Goal: Transaction & Acquisition: Purchase product/service

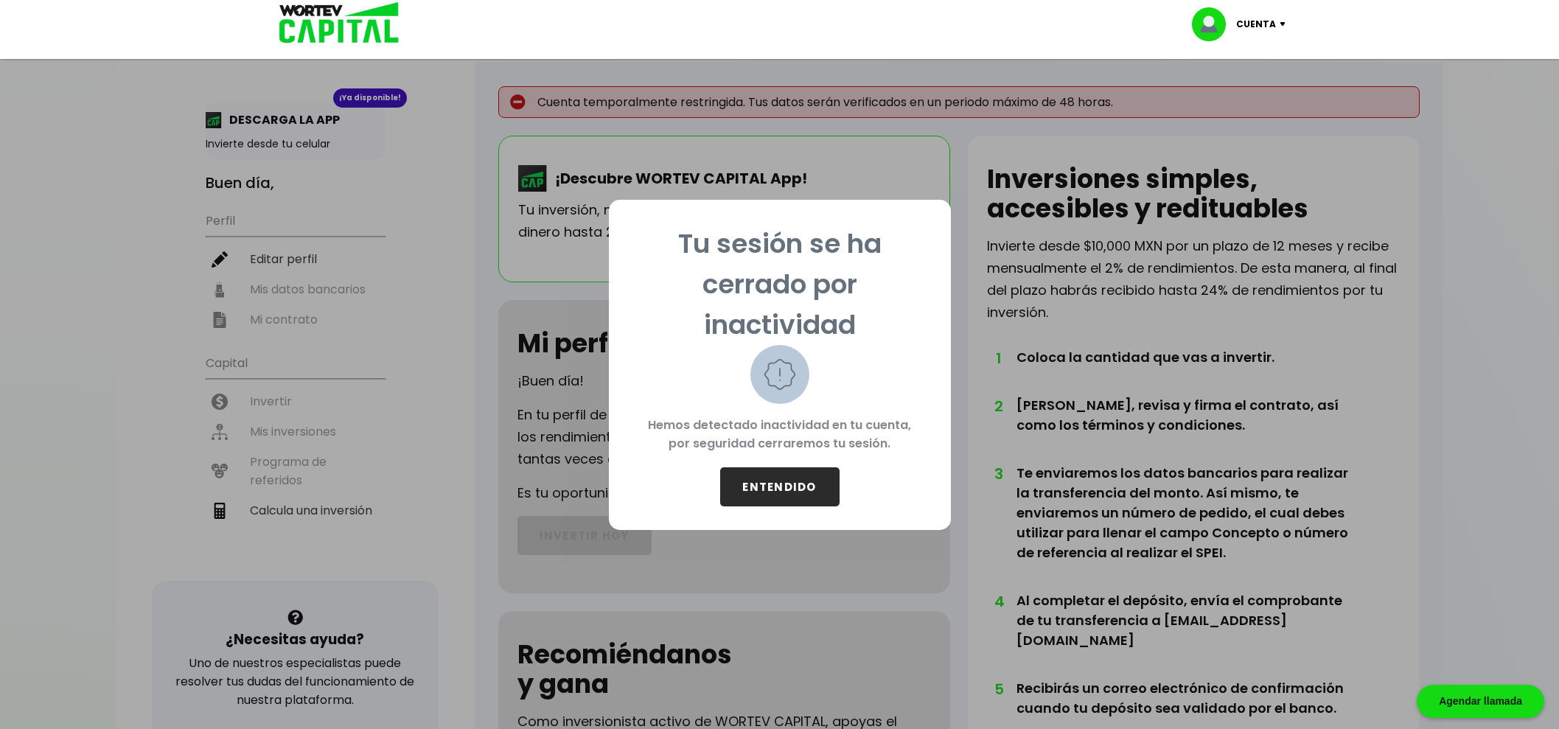
click at [764, 499] on button "ENTENDIDO" at bounding box center [779, 486] width 119 height 39
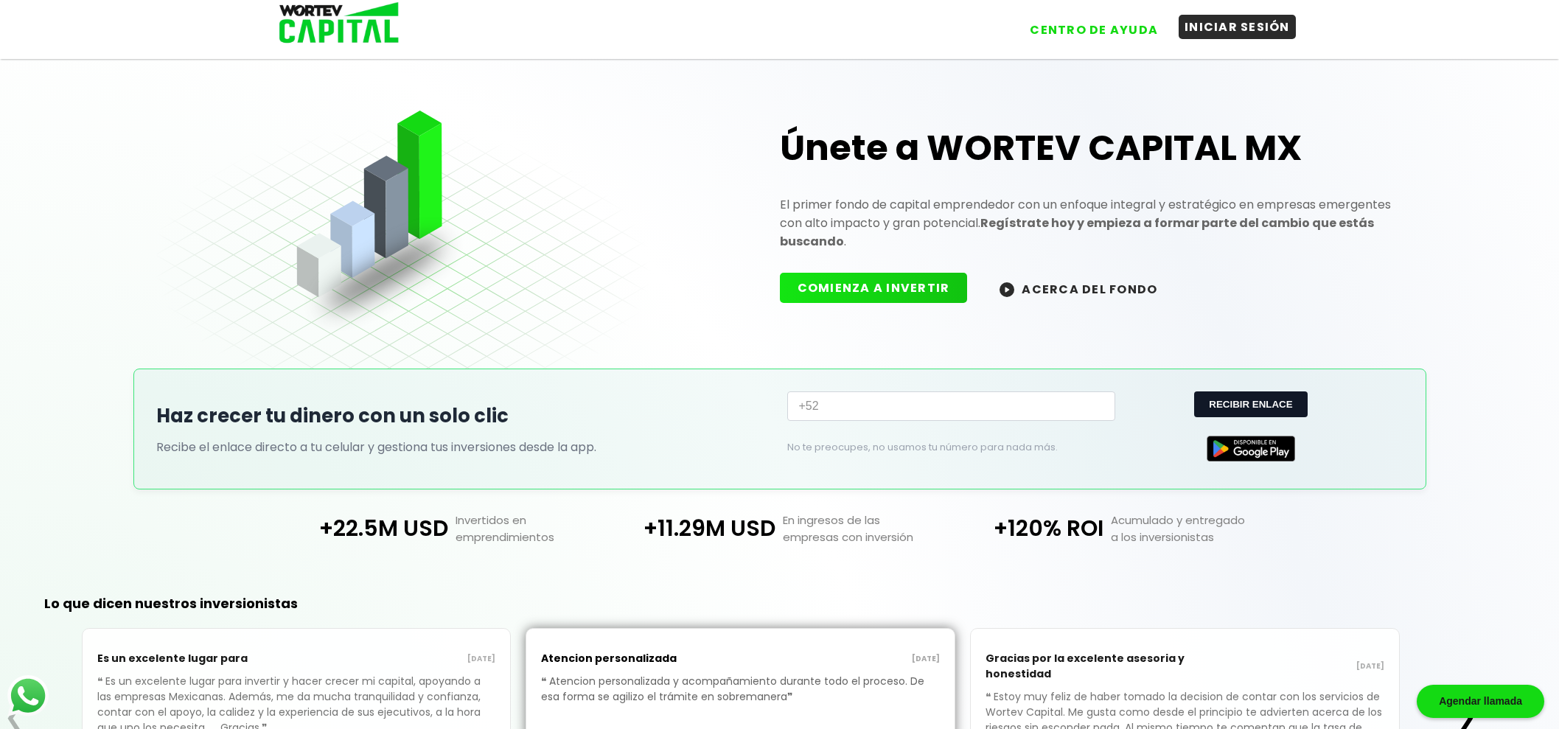
click at [1232, 37] on button "INICIAR SESIÓN" at bounding box center [1237, 27] width 117 height 24
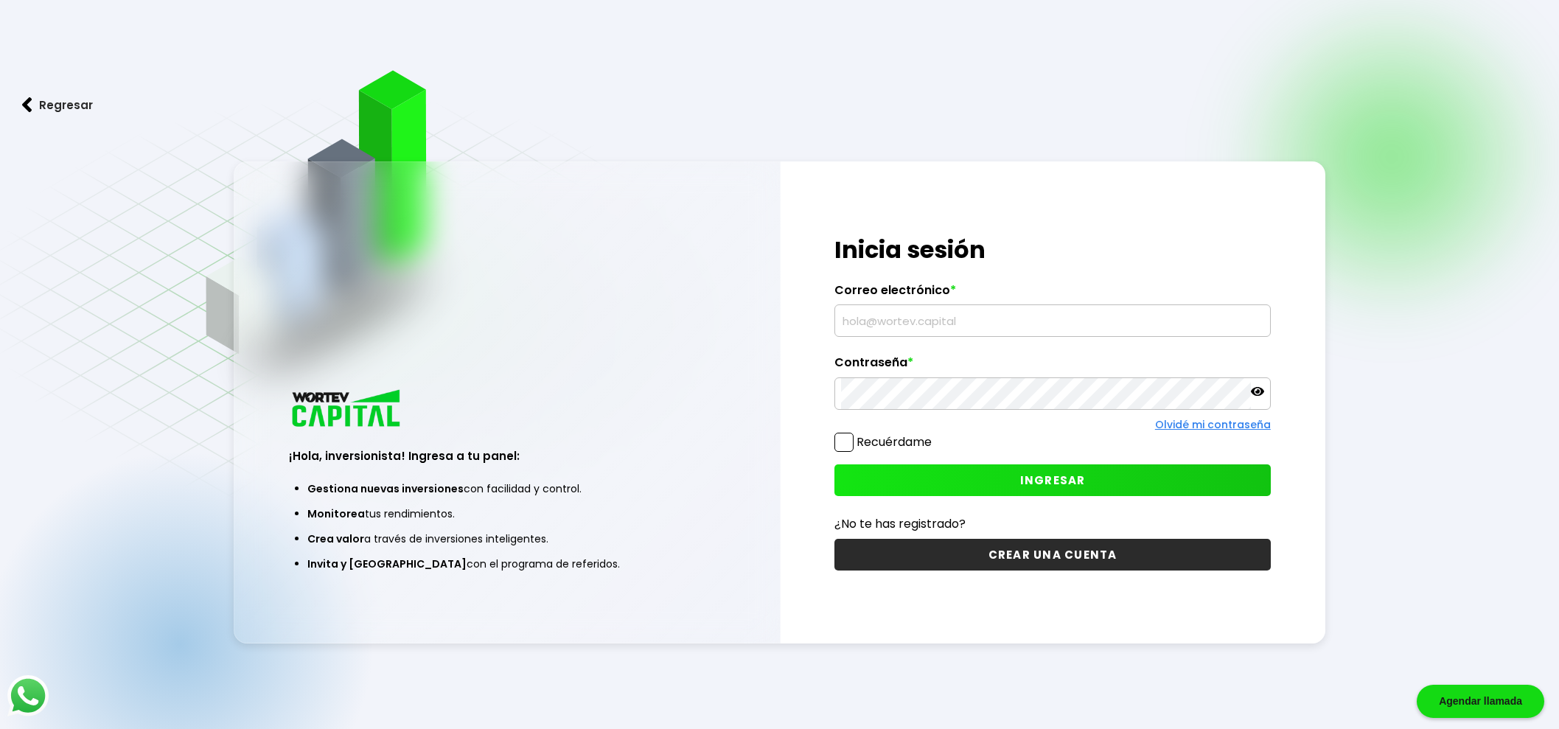
click at [954, 315] on input "text" at bounding box center [1052, 320] width 422 height 31
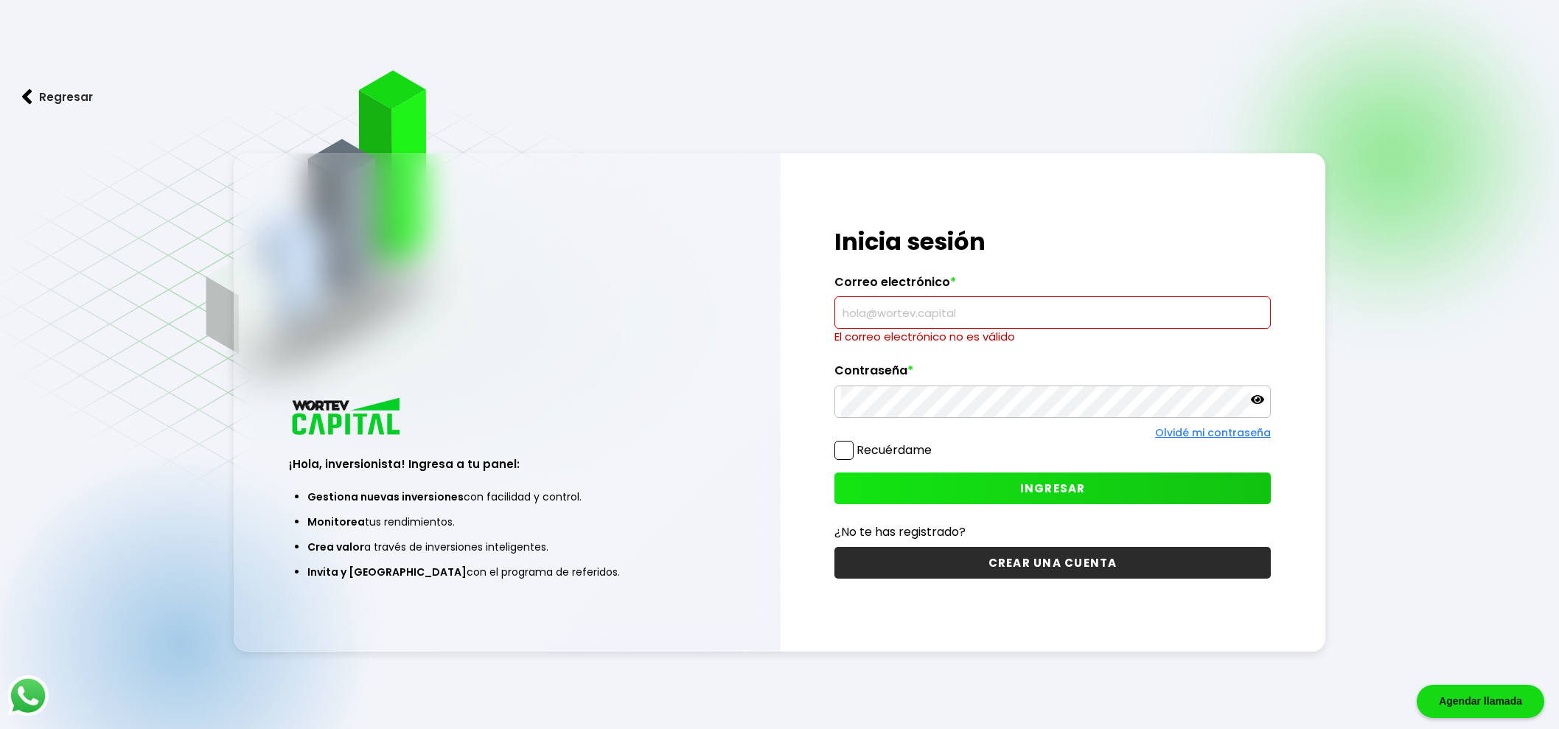
type input "[EMAIL_ADDRESS][DOMAIN_NAME]"
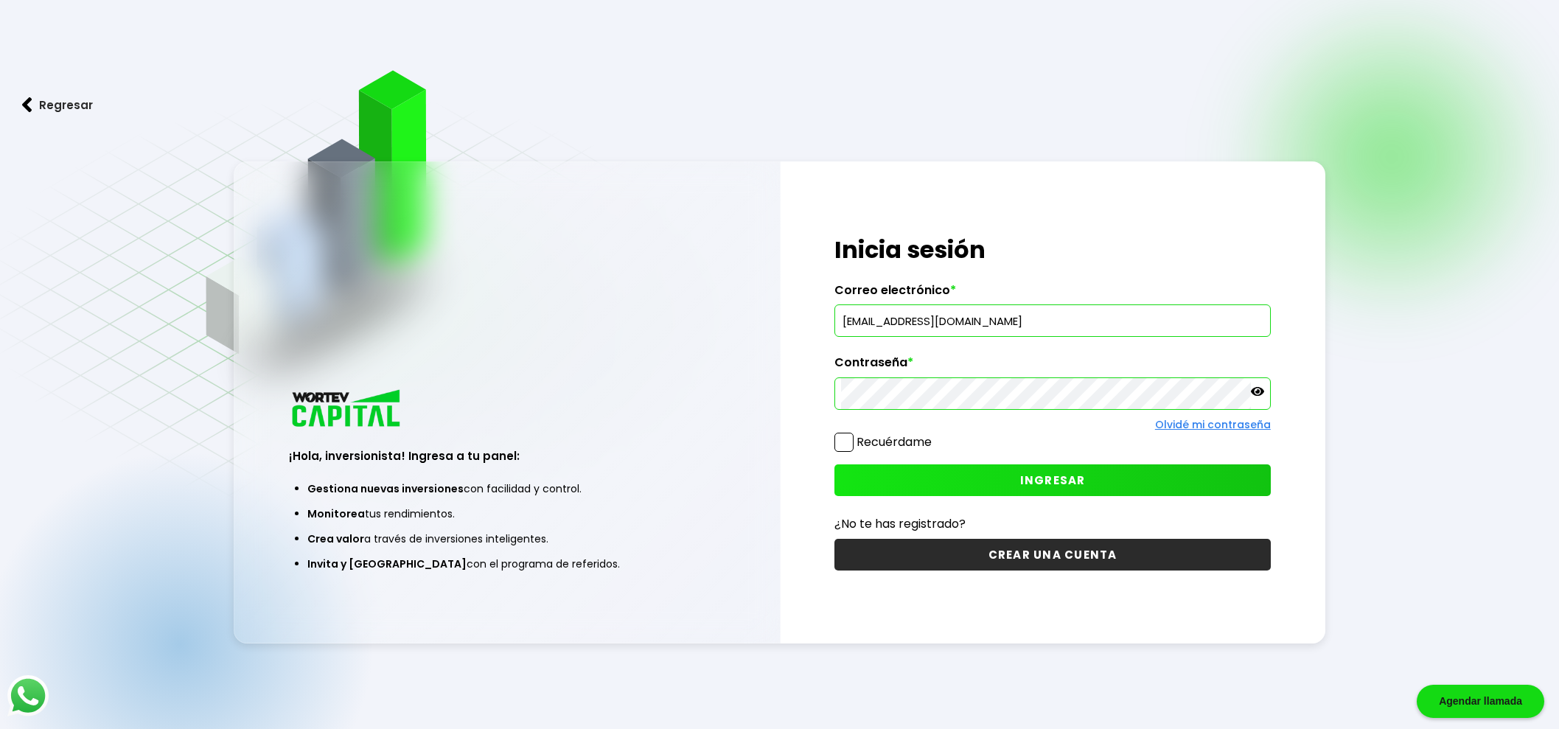
click at [842, 436] on span at bounding box center [843, 442] width 19 height 19
click at [935, 435] on input "Recuérdame" at bounding box center [935, 435] width 0 height 0
click at [1259, 393] on icon at bounding box center [1257, 391] width 13 height 13
click at [1062, 480] on span "INGRESAR" at bounding box center [1053, 479] width 66 height 15
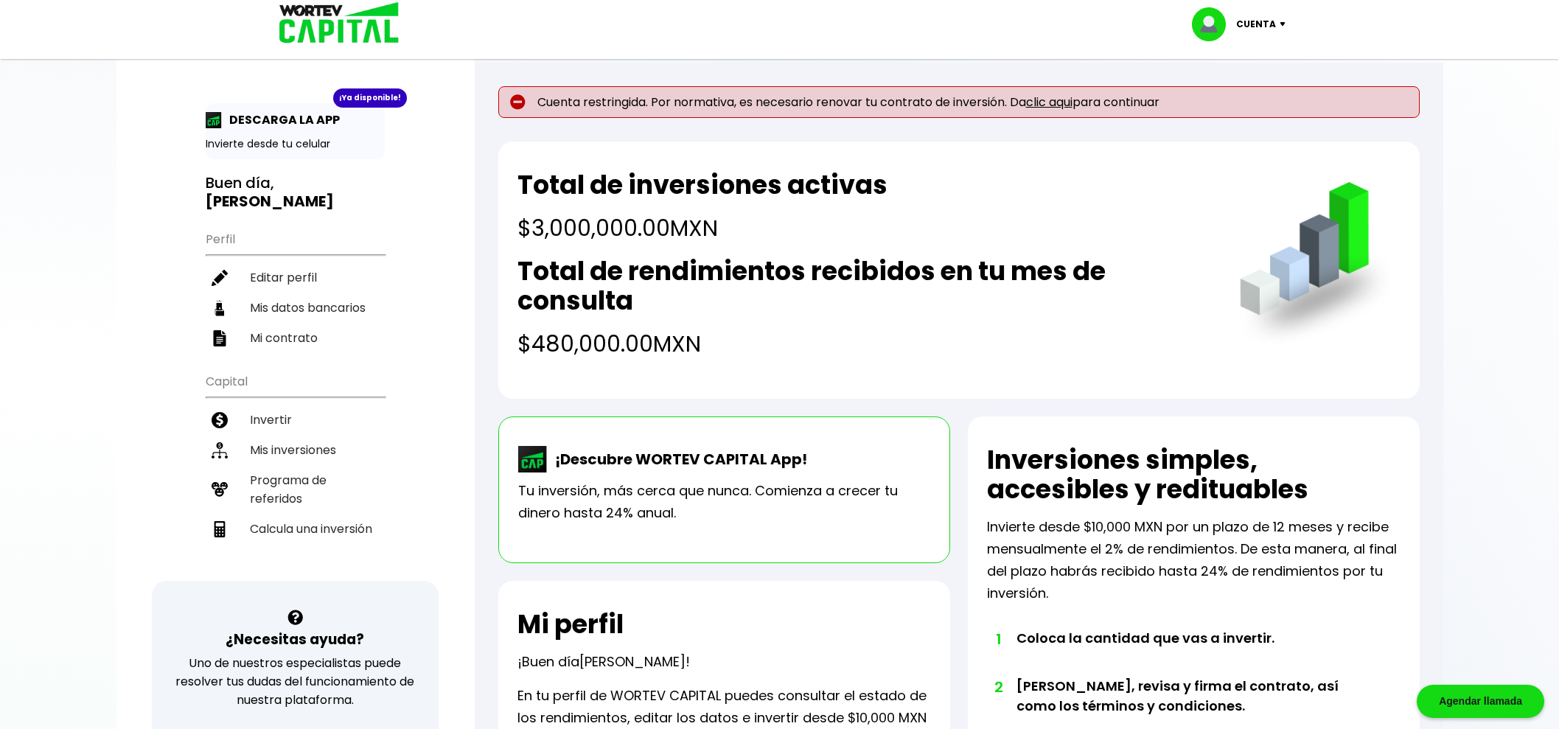
click at [1058, 98] on link "clic aqui" at bounding box center [1049, 102] width 46 height 17
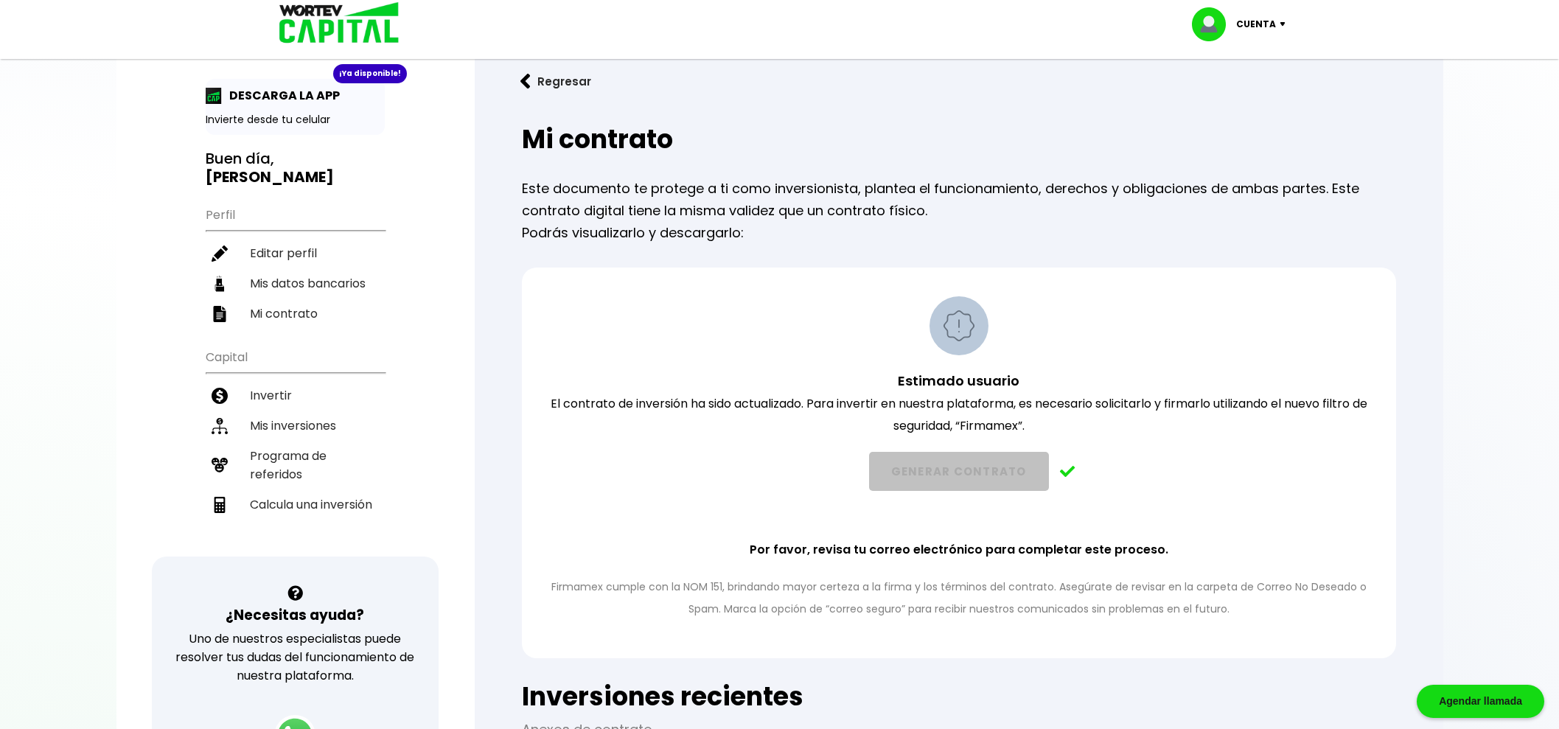
scroll to position [20, 0]
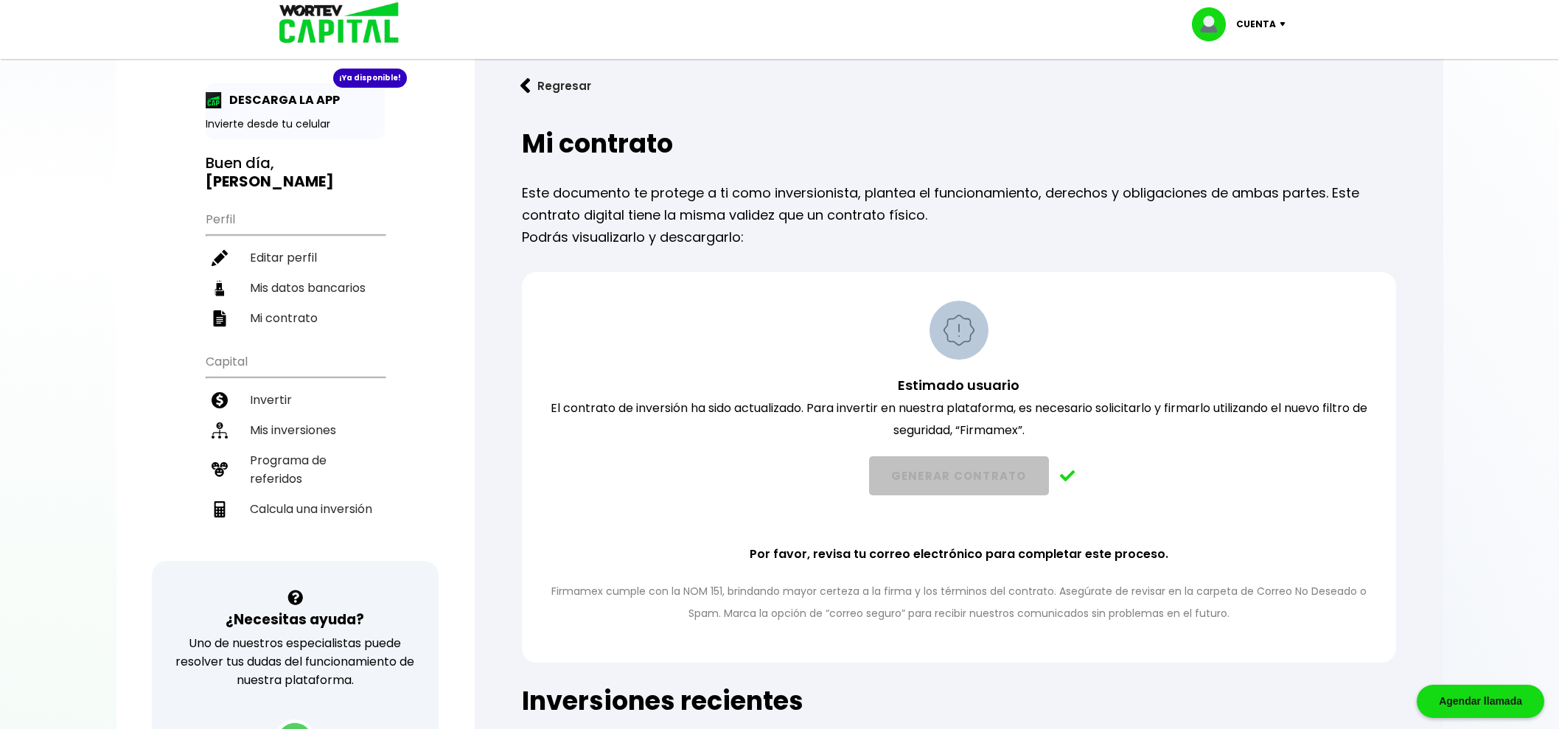
click at [724, 414] on p "Estimado usuario El contrato de inversión ha sido actualizado. Para invertir en…" at bounding box center [959, 407] width 836 height 67
click at [822, 401] on p "Estimado usuario El contrato de inversión ha sido actualizado. Para invertir en…" at bounding box center [959, 407] width 836 height 67
click at [1040, 557] on p "Por favor, revisa tu correo electrónico para completar este proceso." at bounding box center [959, 554] width 419 height 22
click at [582, 79] on button "Regresar" at bounding box center [555, 85] width 115 height 39
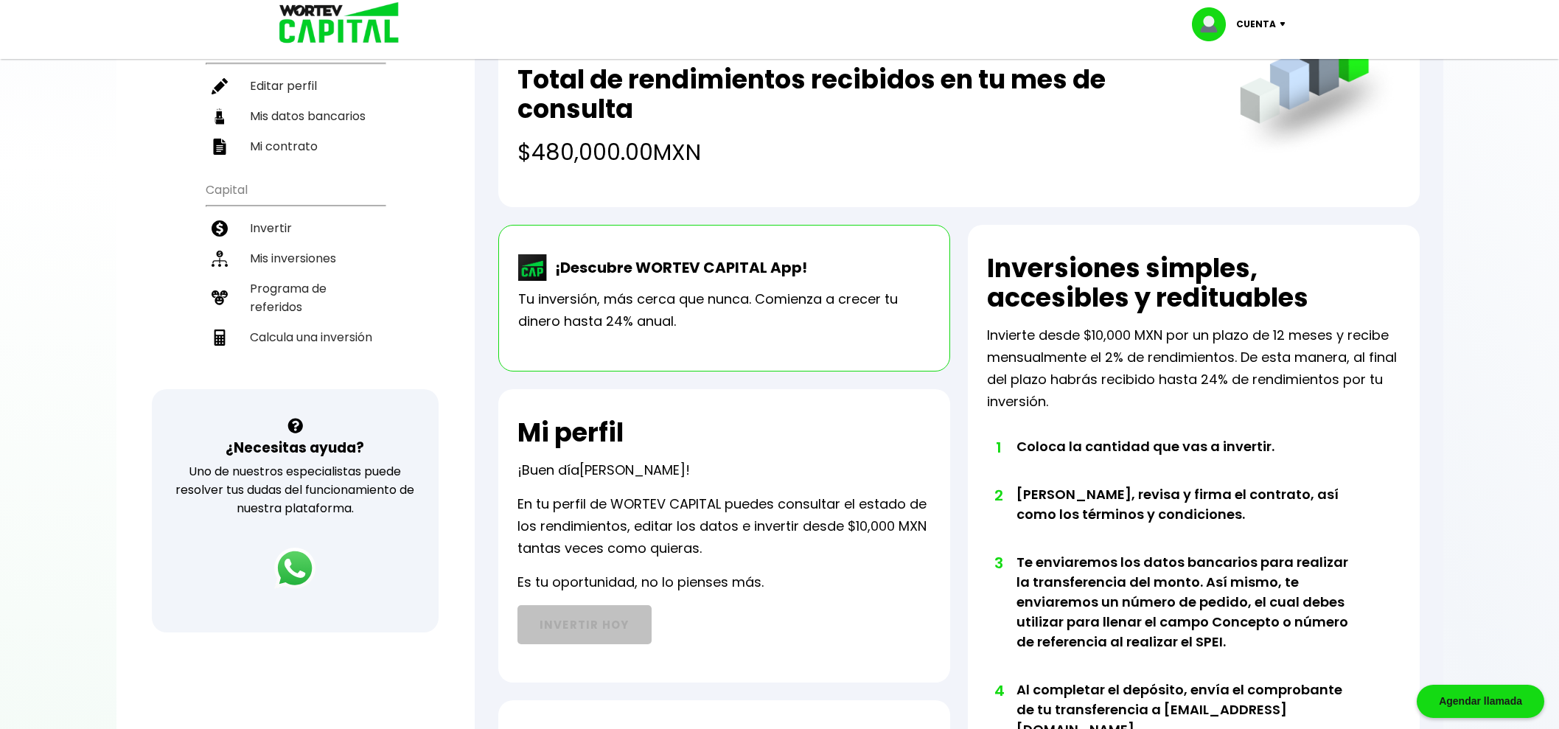
scroll to position [91, 0]
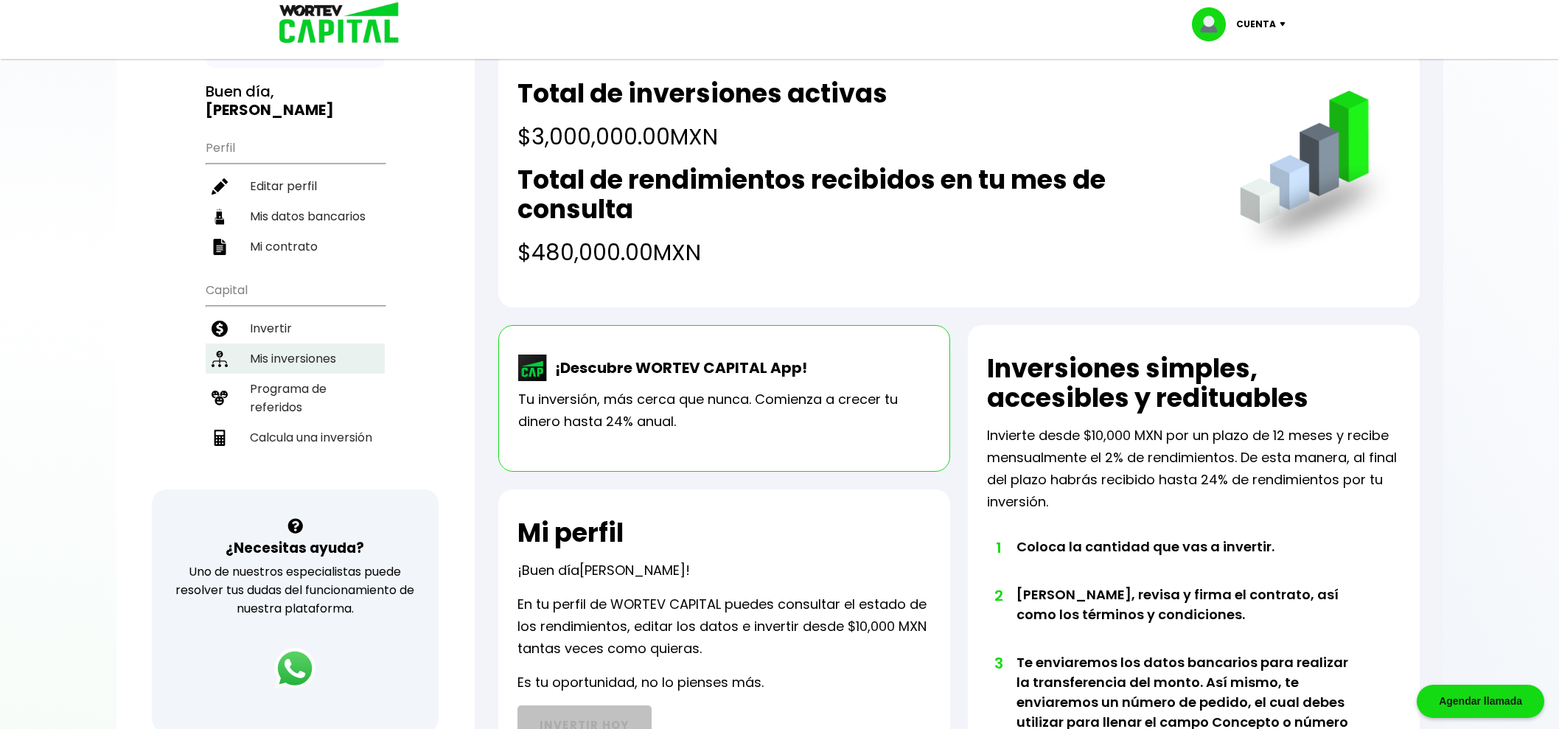
click at [305, 343] on li "Mis inversiones" at bounding box center [295, 358] width 179 height 30
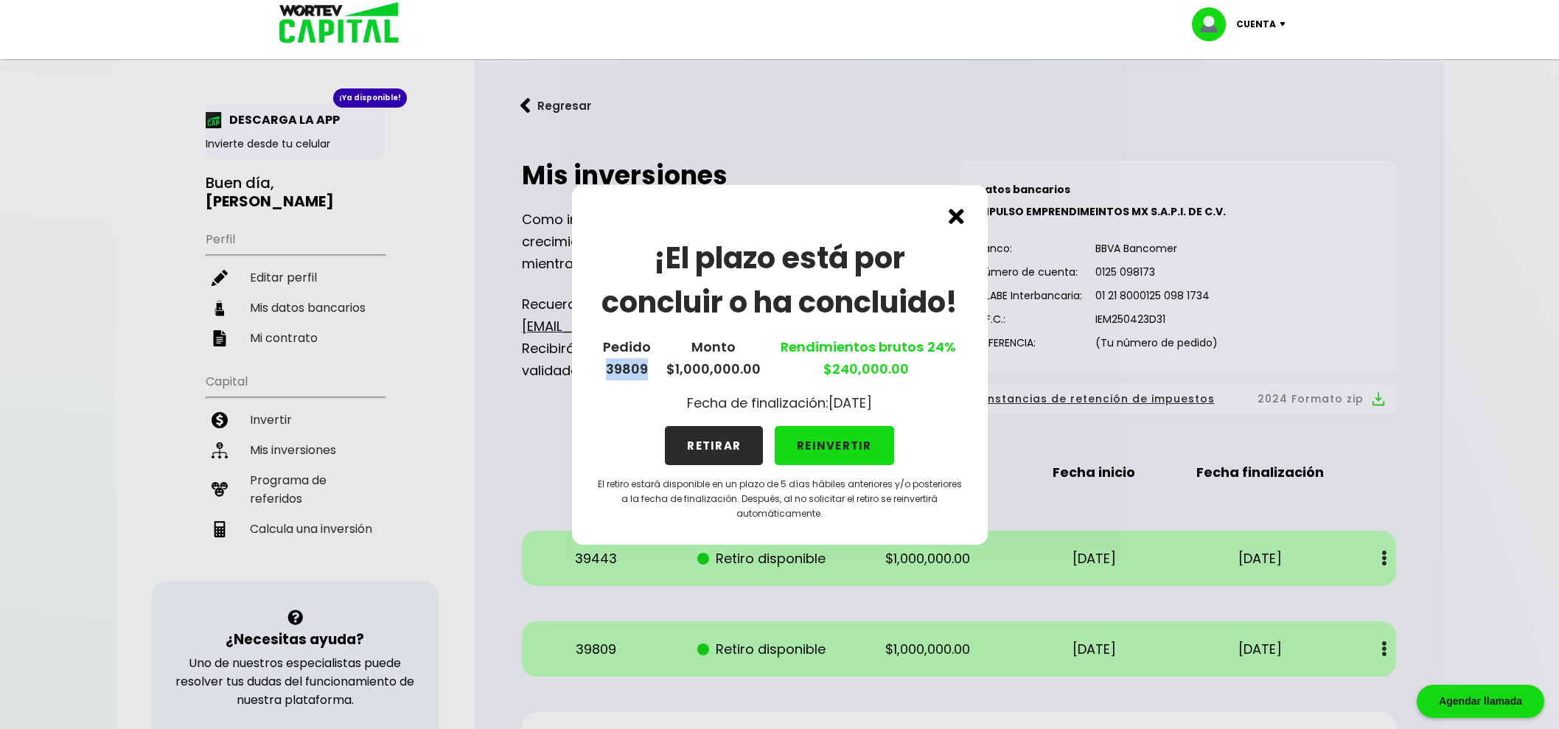
drag, startPoint x: 605, startPoint y: 369, endPoint x: 651, endPoint y: 365, distance: 45.8
click at [651, 365] on div "Pedido 39809 Monto $1,000,000.00 Rendimientos brutos 24% $240,000.00" at bounding box center [780, 358] width 369 height 44
copy p "39809"
click at [936, 229] on div "¡El plazo está por concluir o ha concluido! Pedido 39809 Monto $1,000,000.00 Re…" at bounding box center [780, 365] width 416 height 360
click at [955, 214] on img at bounding box center [956, 216] width 15 height 15
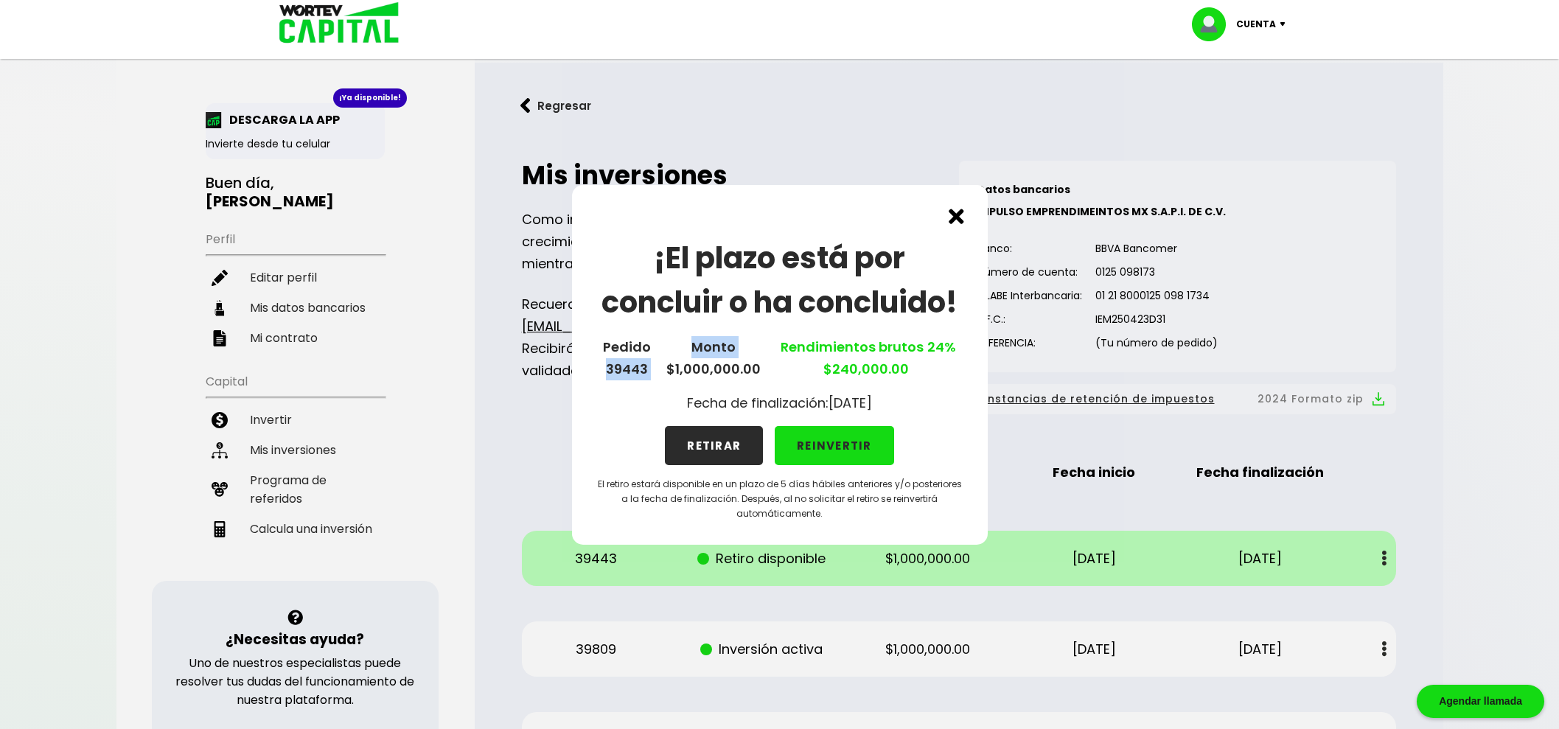
drag, startPoint x: 605, startPoint y: 369, endPoint x: 662, endPoint y: 375, distance: 57.1
click at [662, 375] on div "Pedido 39443 Monto $1,000,000.00 Rendimientos brutos 24% $240,000.00" at bounding box center [780, 358] width 369 height 44
copy div "39443 Monto"
click at [957, 218] on img at bounding box center [956, 216] width 15 height 15
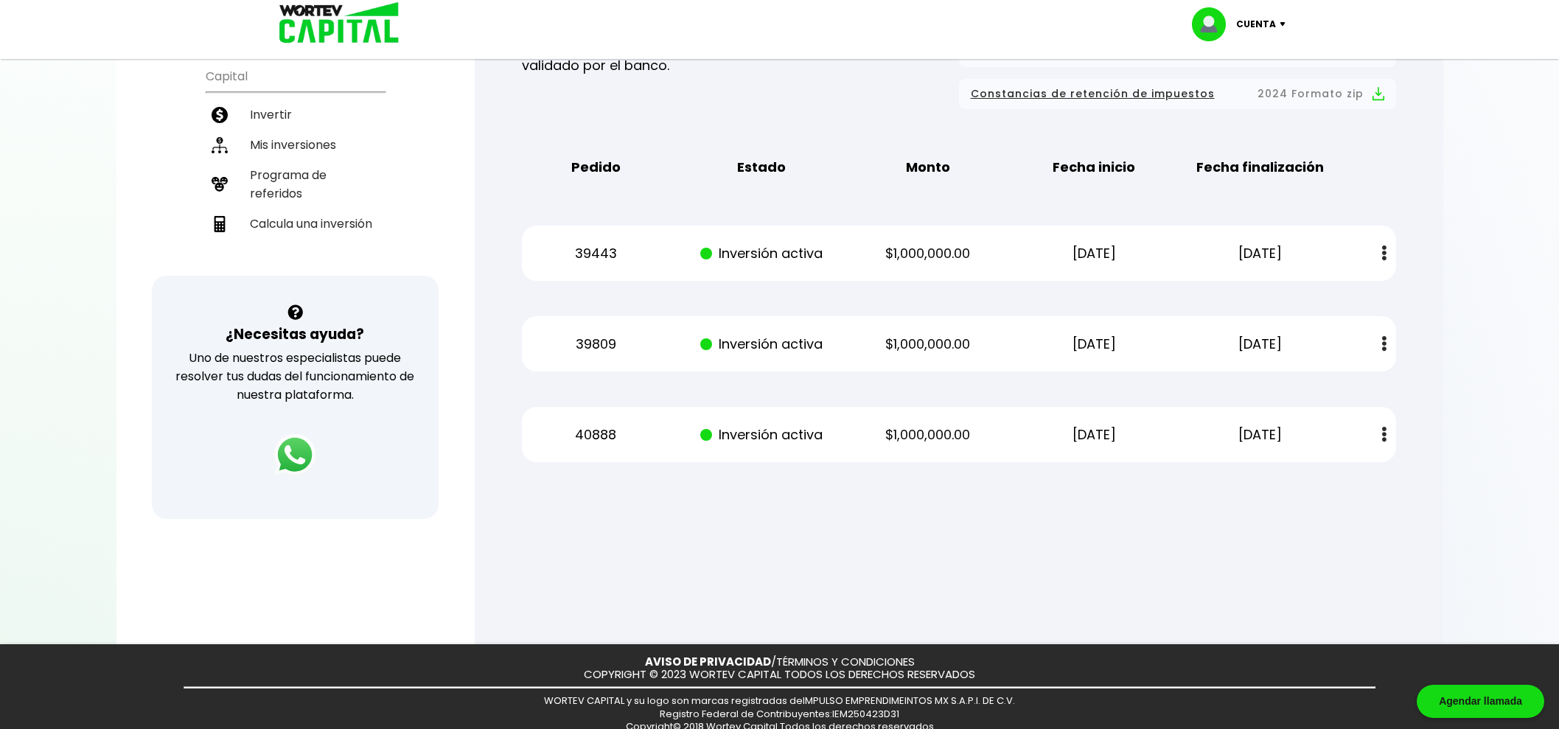
scroll to position [329, 0]
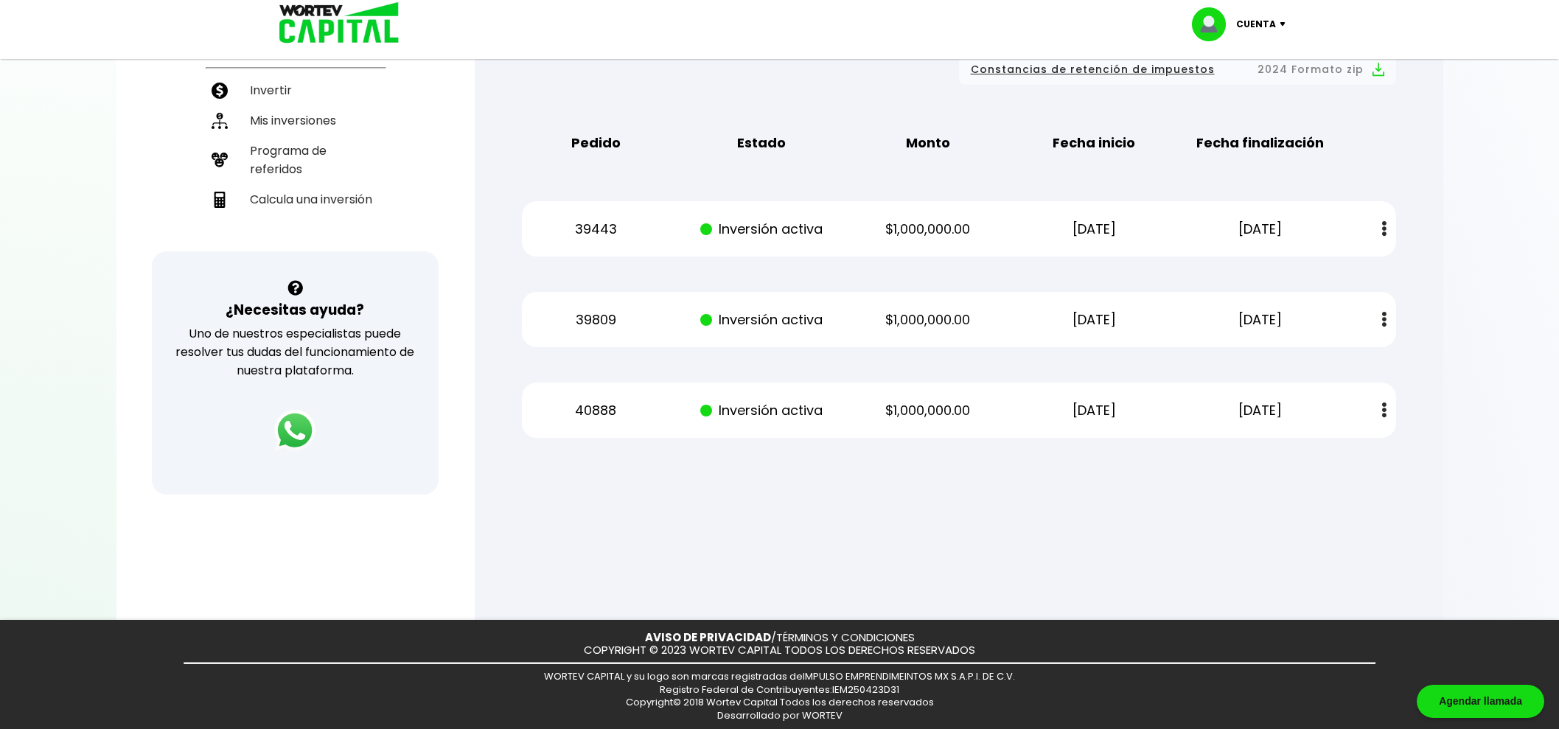
click at [1389, 222] on button at bounding box center [1384, 229] width 21 height 32
click at [1459, 240] on div at bounding box center [779, 364] width 1559 height 729
click at [1430, 372] on div "Regresar Mis inversiones Como inversionista activo de WORTEV CAPITAL, apoyas el…" at bounding box center [959, 109] width 969 height 752
click at [1406, 221] on div "Mis inversiones Como inversionista activo de WORTEV CAPITAL, apoyas el crecimie…" at bounding box center [958, 135] width 921 height 654
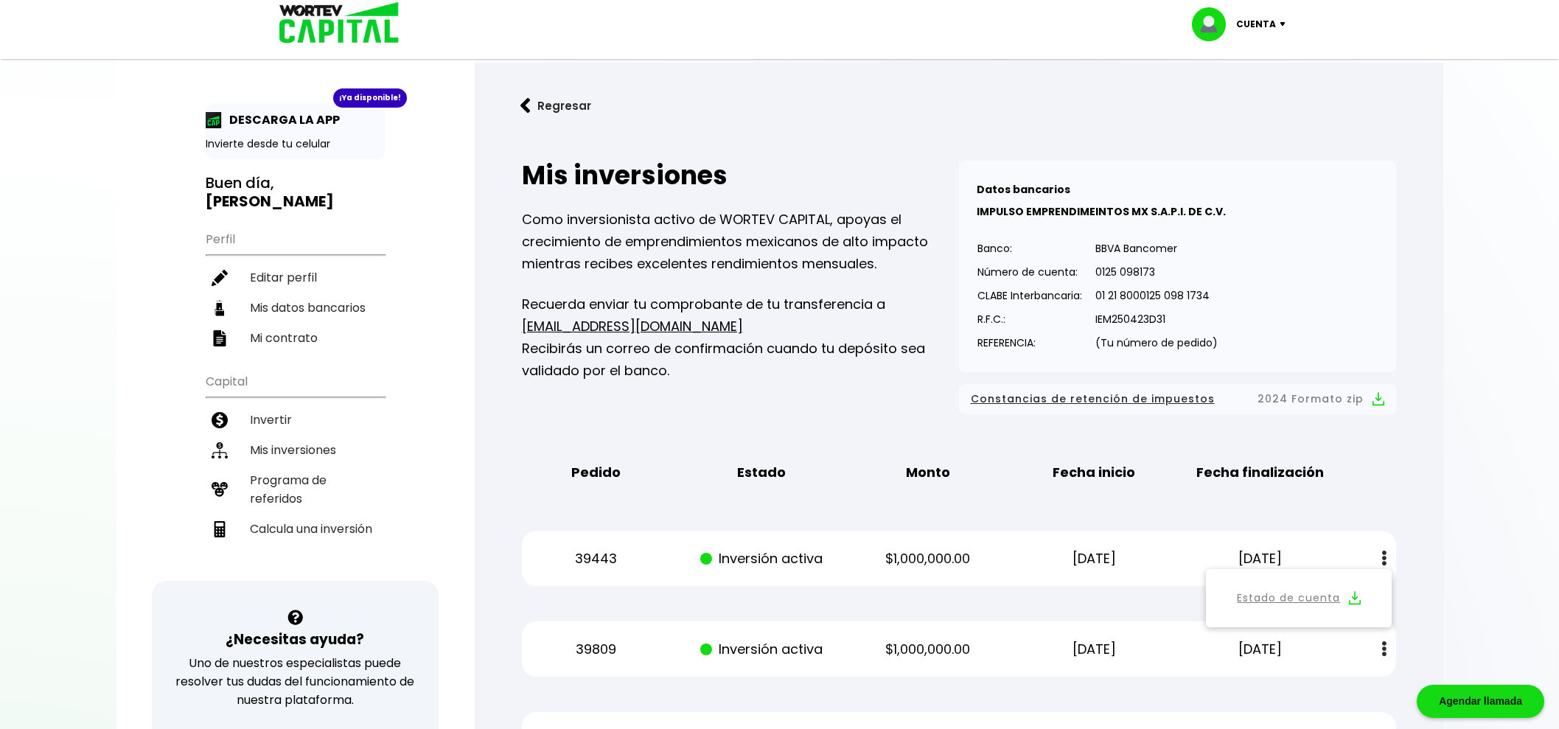
click at [825, 199] on div "Mis inversiones Como inversionista activo de WORTEV CAPITAL, apoyas el crecimie…" at bounding box center [740, 288] width 437 height 254
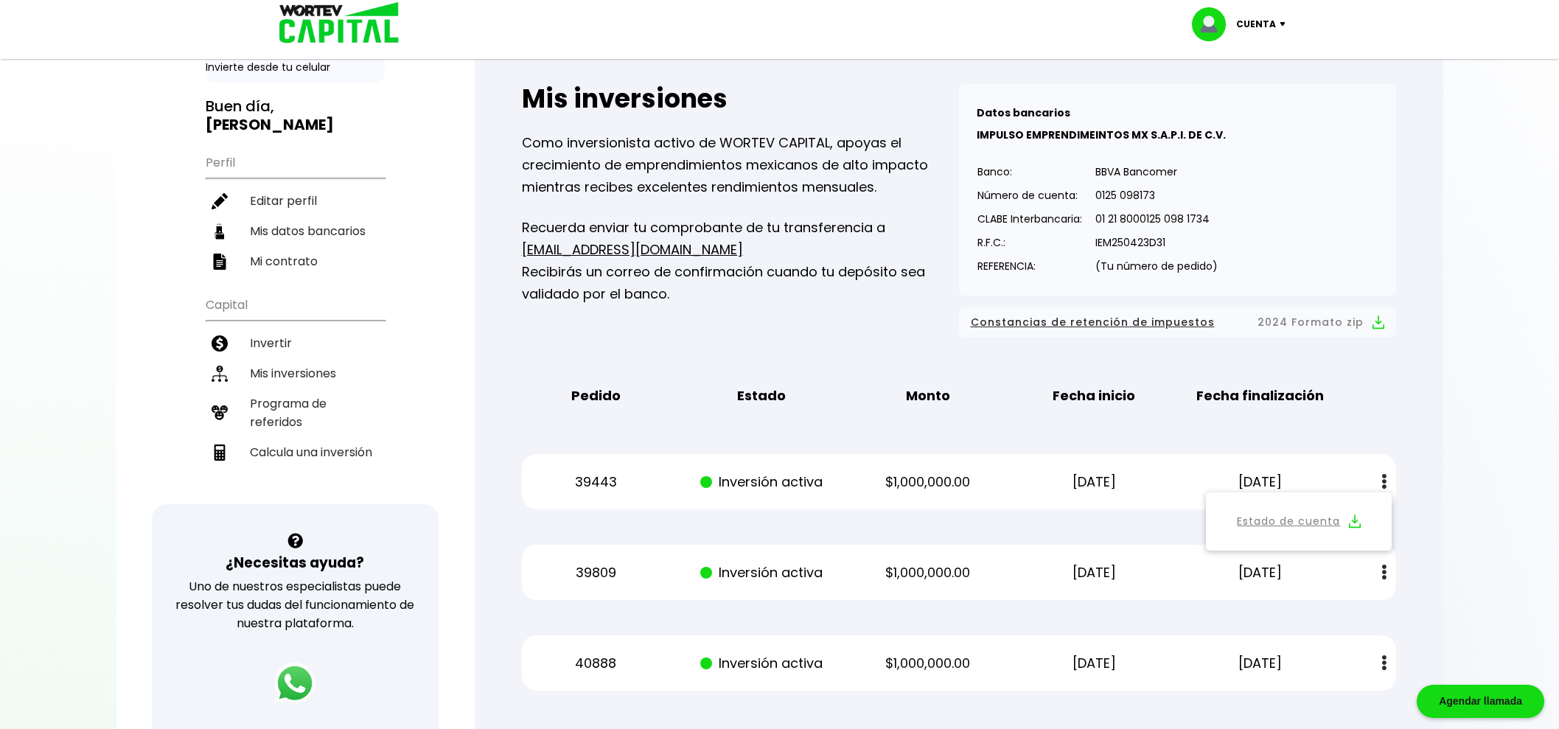
scroll to position [329, 0]
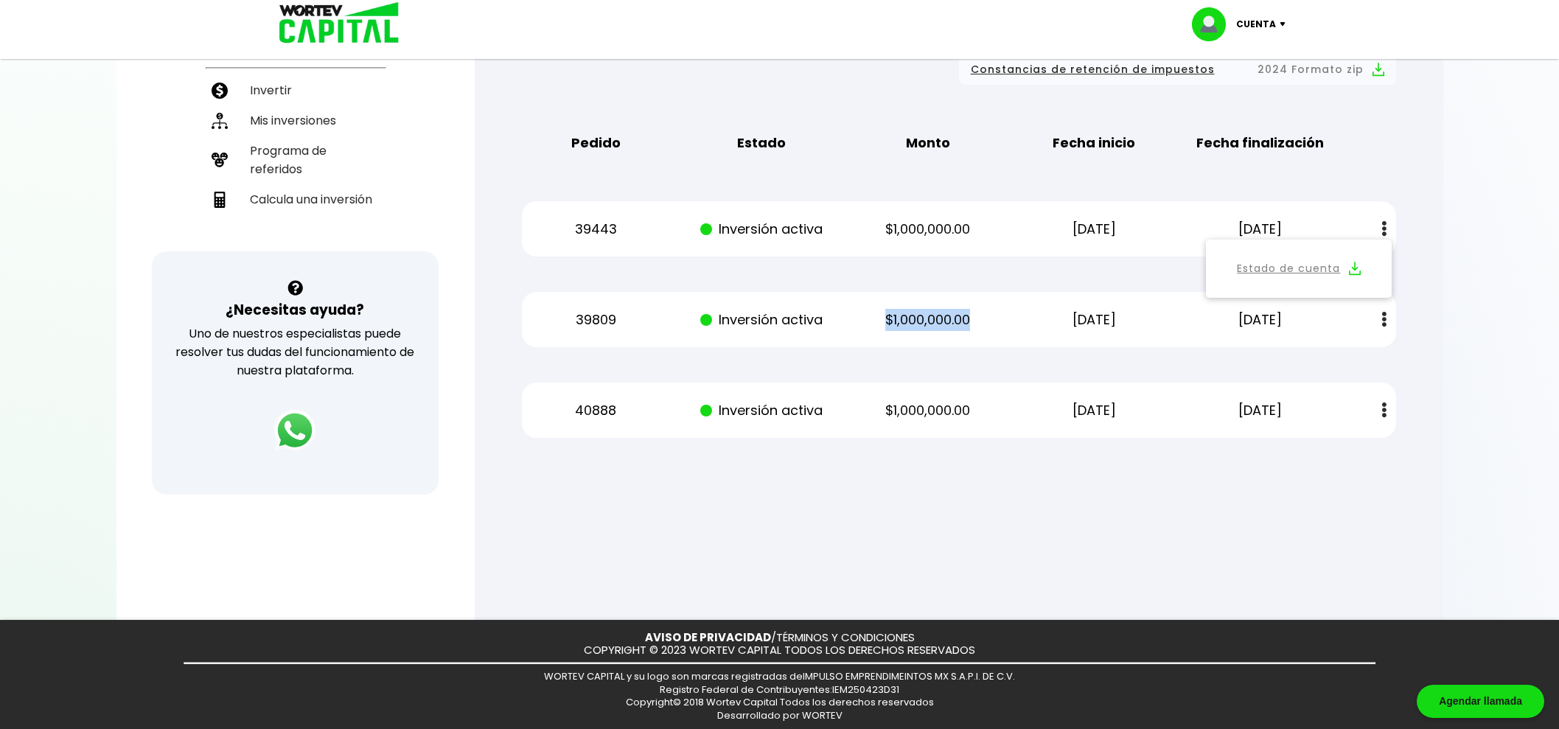
drag, startPoint x: 985, startPoint y: 318, endPoint x: 873, endPoint y: 327, distance: 112.3
click at [873, 327] on p "$1,000,000.00" at bounding box center [928, 320] width 140 height 22
drag, startPoint x: 981, startPoint y: 226, endPoint x: 877, endPoint y: 235, distance: 104.3
click at [877, 235] on p "$1,000,000.00" at bounding box center [928, 229] width 140 height 22
drag, startPoint x: 988, startPoint y: 407, endPoint x: 875, endPoint y: 408, distance: 112.8
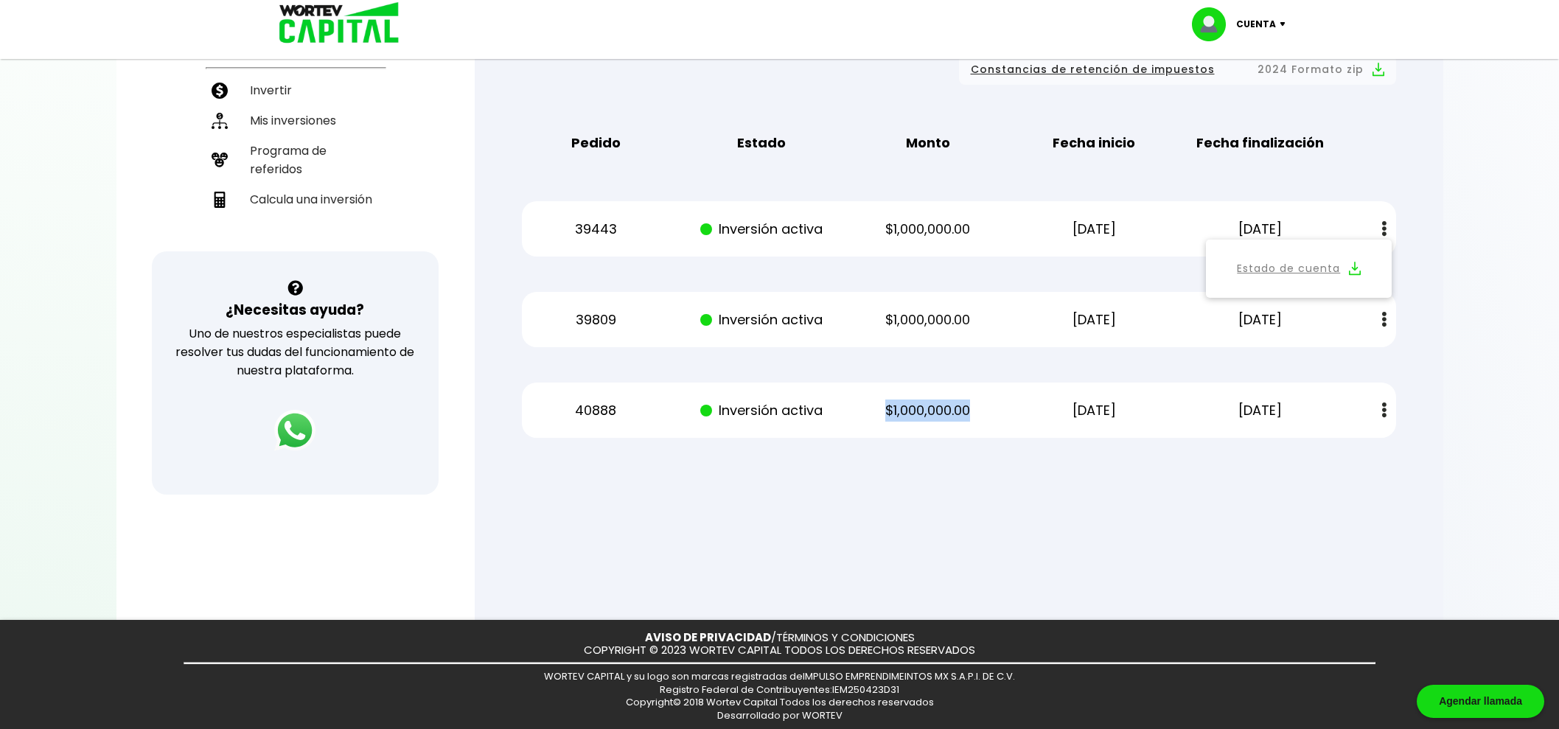
click at [875, 408] on p "$1,000,000.00" at bounding box center [928, 410] width 140 height 22
click at [969, 486] on div at bounding box center [779, 364] width 1559 height 729
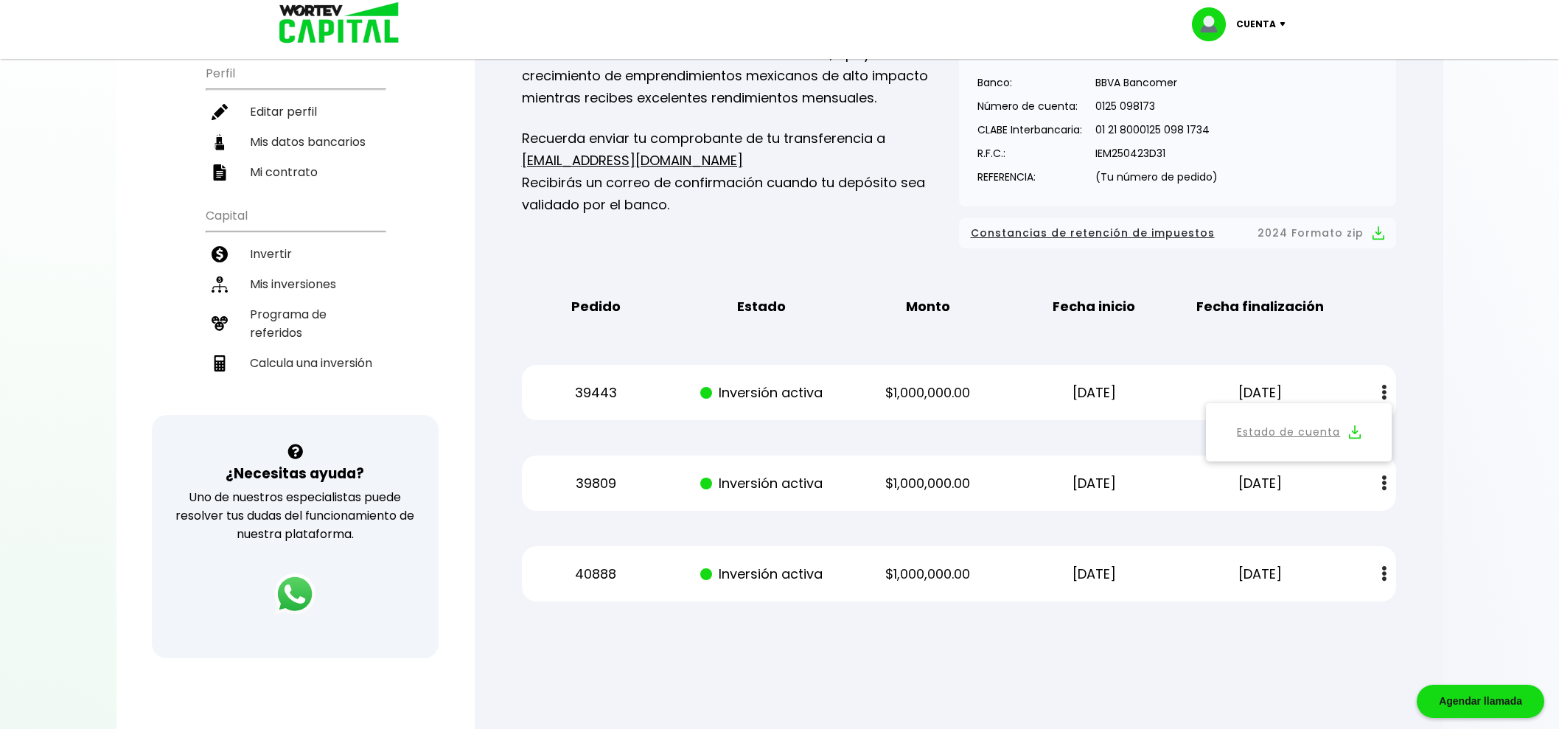
scroll to position [0, 0]
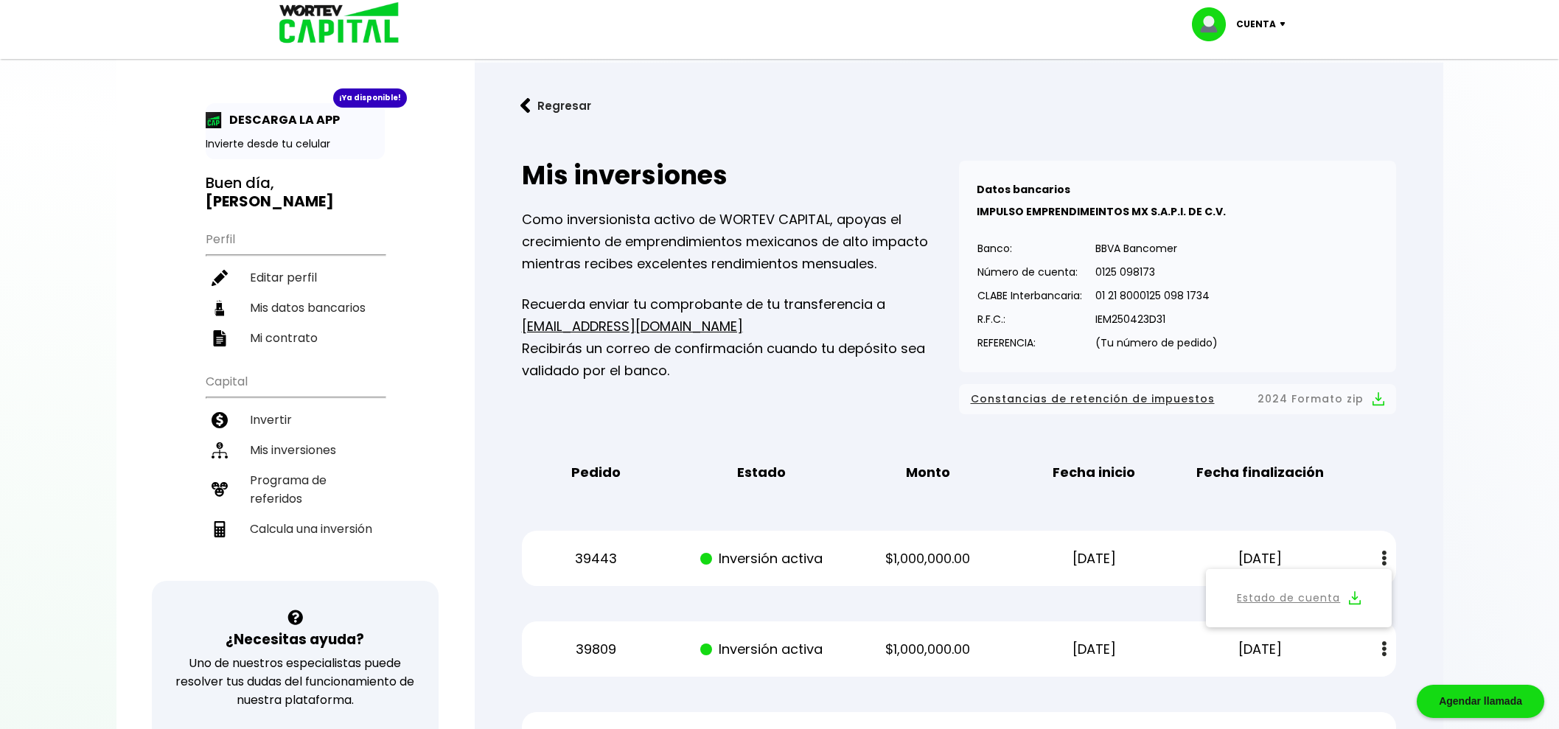
click at [1284, 24] on img at bounding box center [1286, 24] width 20 height 4
click at [1400, 133] on div "Regresar Mis inversiones Como inversionista activo de WORTEV CAPITAL, apoyas el…" at bounding box center [959, 439] width 969 height 752
click at [791, 212] on p "Como inversionista activo de WORTEV CAPITAL, apoyas el crecimiento de emprendim…" at bounding box center [740, 242] width 437 height 66
click at [901, 266] on p "Como inversionista activo de WORTEV CAPITAL, apoyas el crecimiento de emprendim…" at bounding box center [740, 242] width 437 height 66
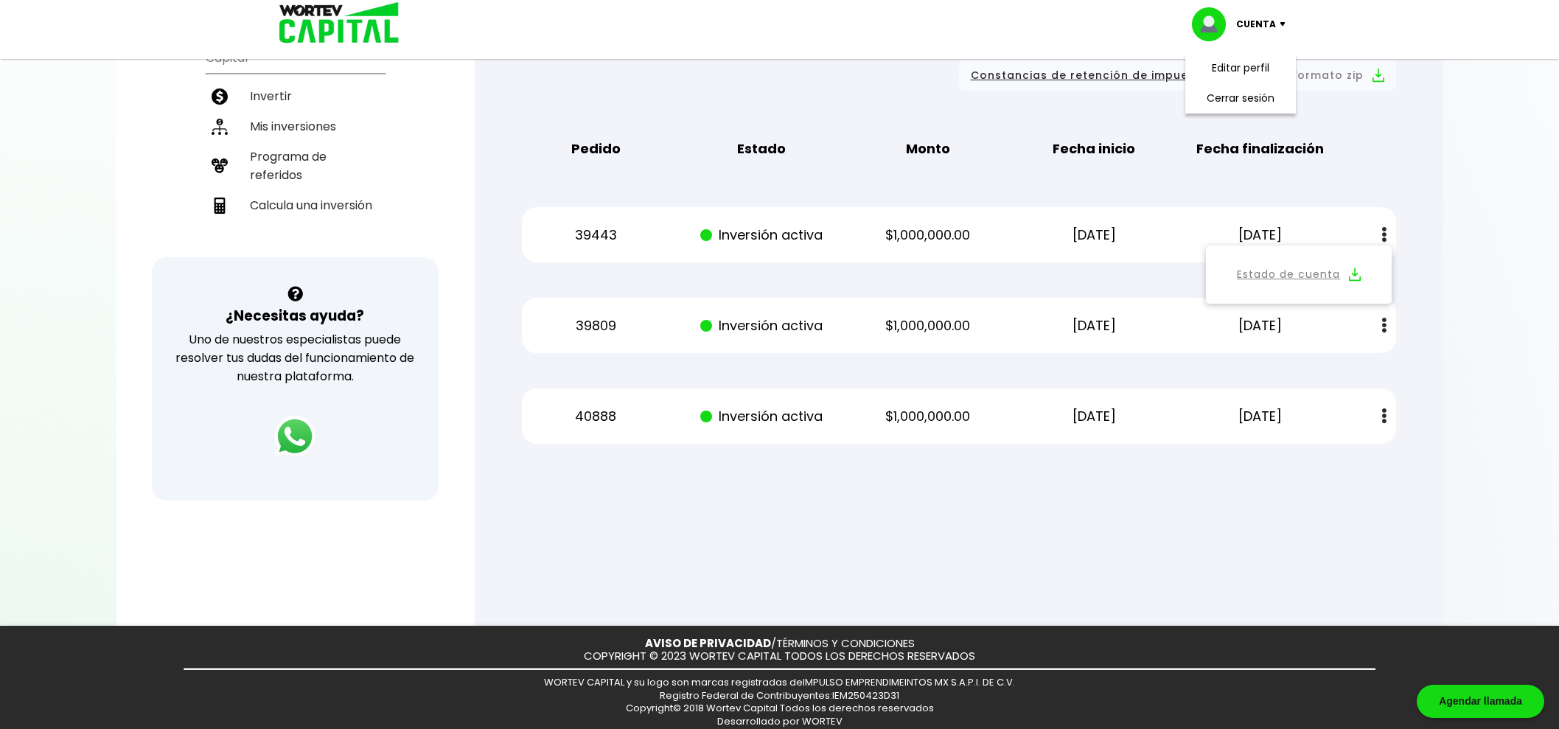
scroll to position [329, 0]
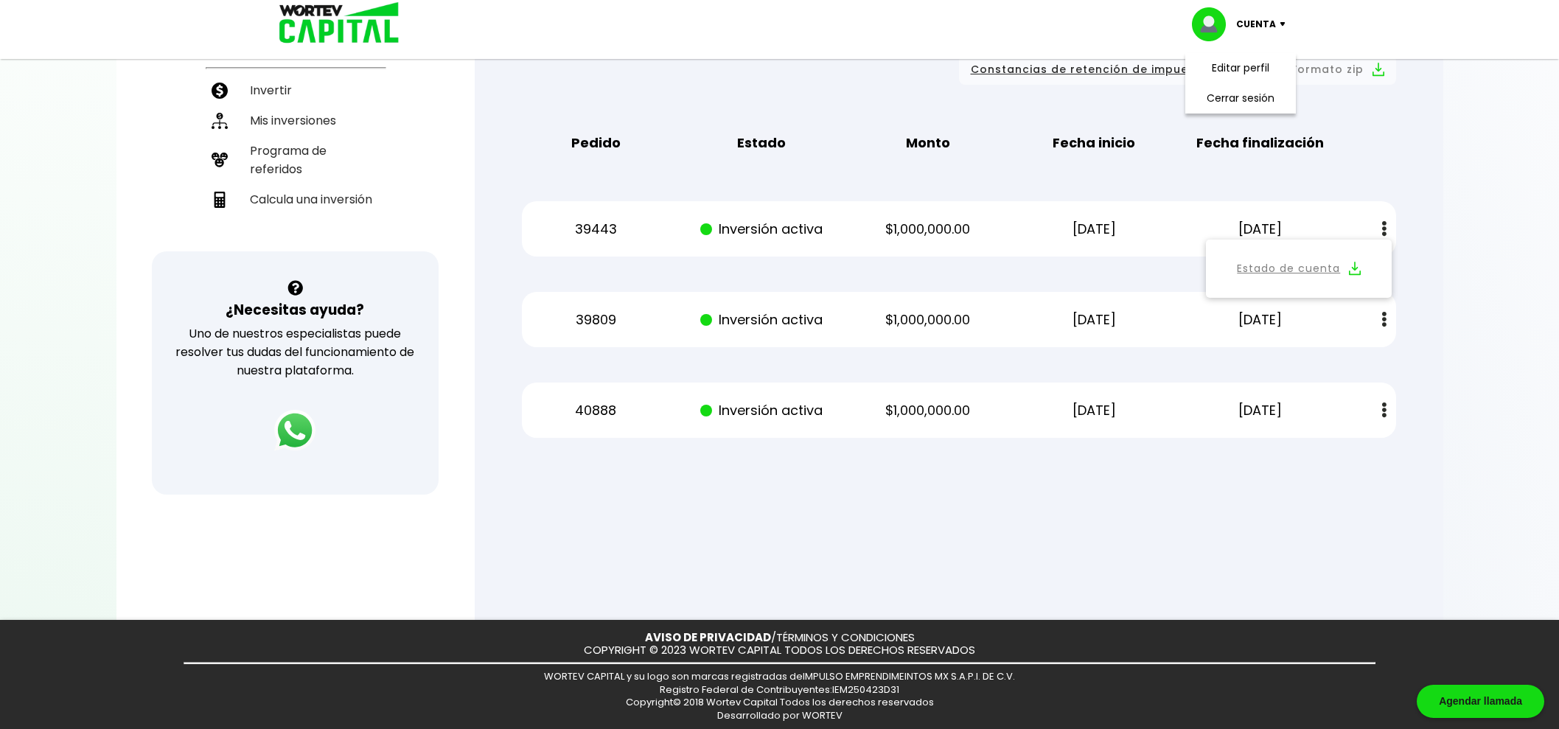
click at [1454, 389] on div at bounding box center [779, 364] width 1559 height 729
click at [1393, 220] on button at bounding box center [1384, 229] width 21 height 32
click at [1115, 503] on div at bounding box center [779, 364] width 1559 height 729
click at [1518, 396] on div at bounding box center [779, 364] width 1559 height 729
click at [976, 111] on div "Mis inversiones Como inversionista activo de WORTEV CAPITAL, apoyas el crecimie…" at bounding box center [958, 135] width 921 height 654
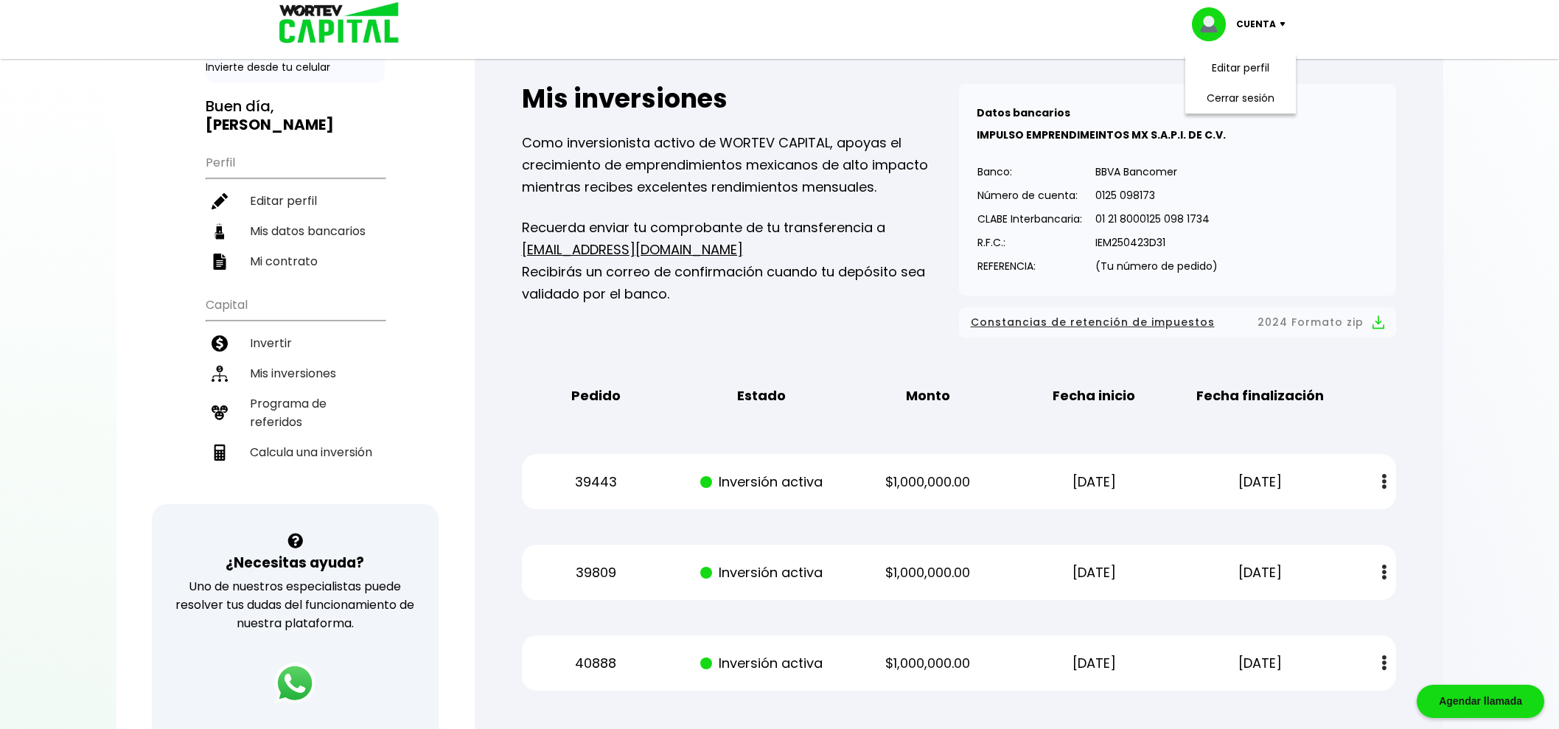
scroll to position [0, 0]
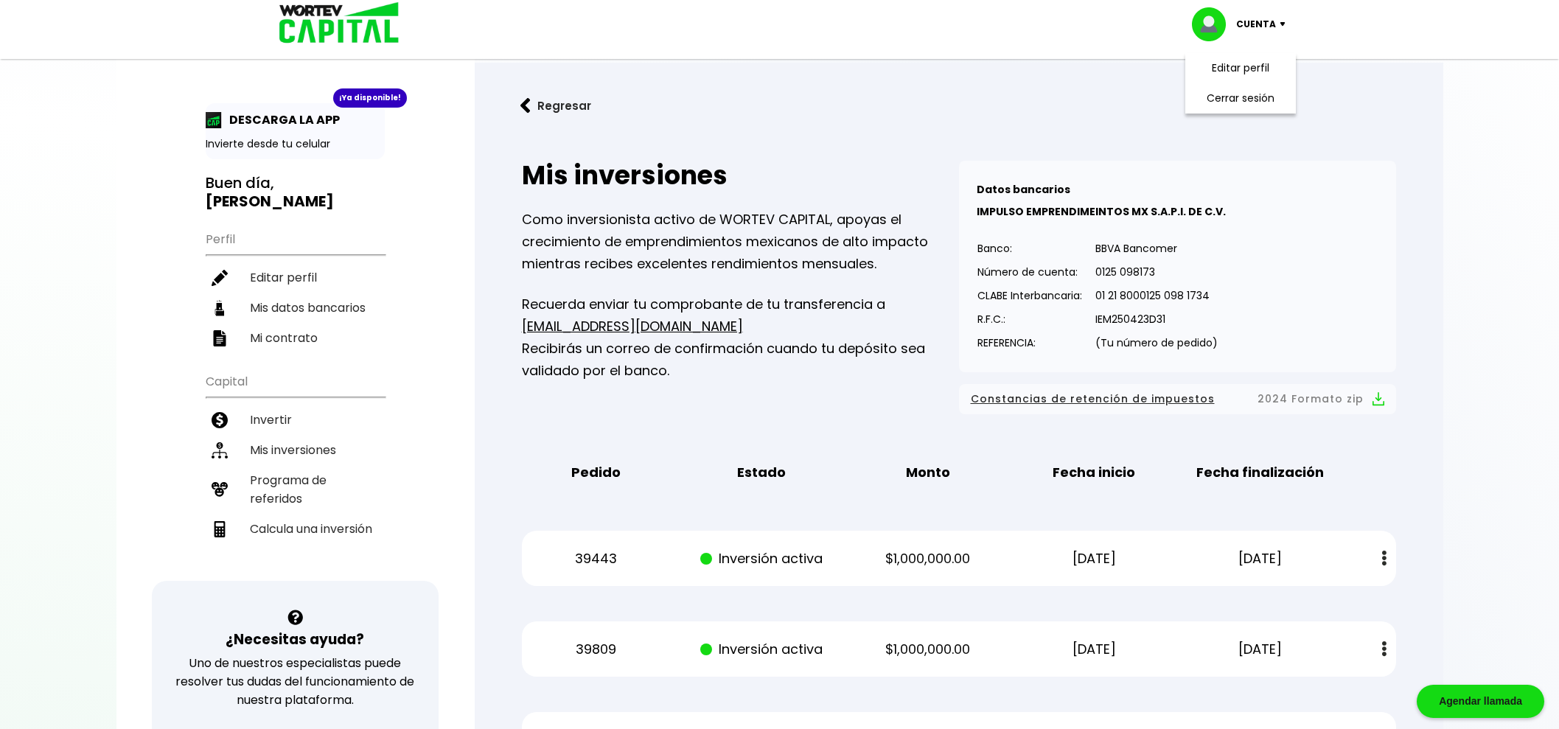
click at [1488, 283] on div at bounding box center [779, 364] width 1559 height 729
click at [808, 385] on div "Mis inversiones Como inversionista activo de WORTEV CAPITAL, apoyas el crecimie…" at bounding box center [740, 288] width 437 height 254
click at [457, 359] on div "¡Ya disponible! DESCARGA LA APP Invierte desde tu celular Buen día, [PERSON_NAM…" at bounding box center [295, 482] width 358 height 935
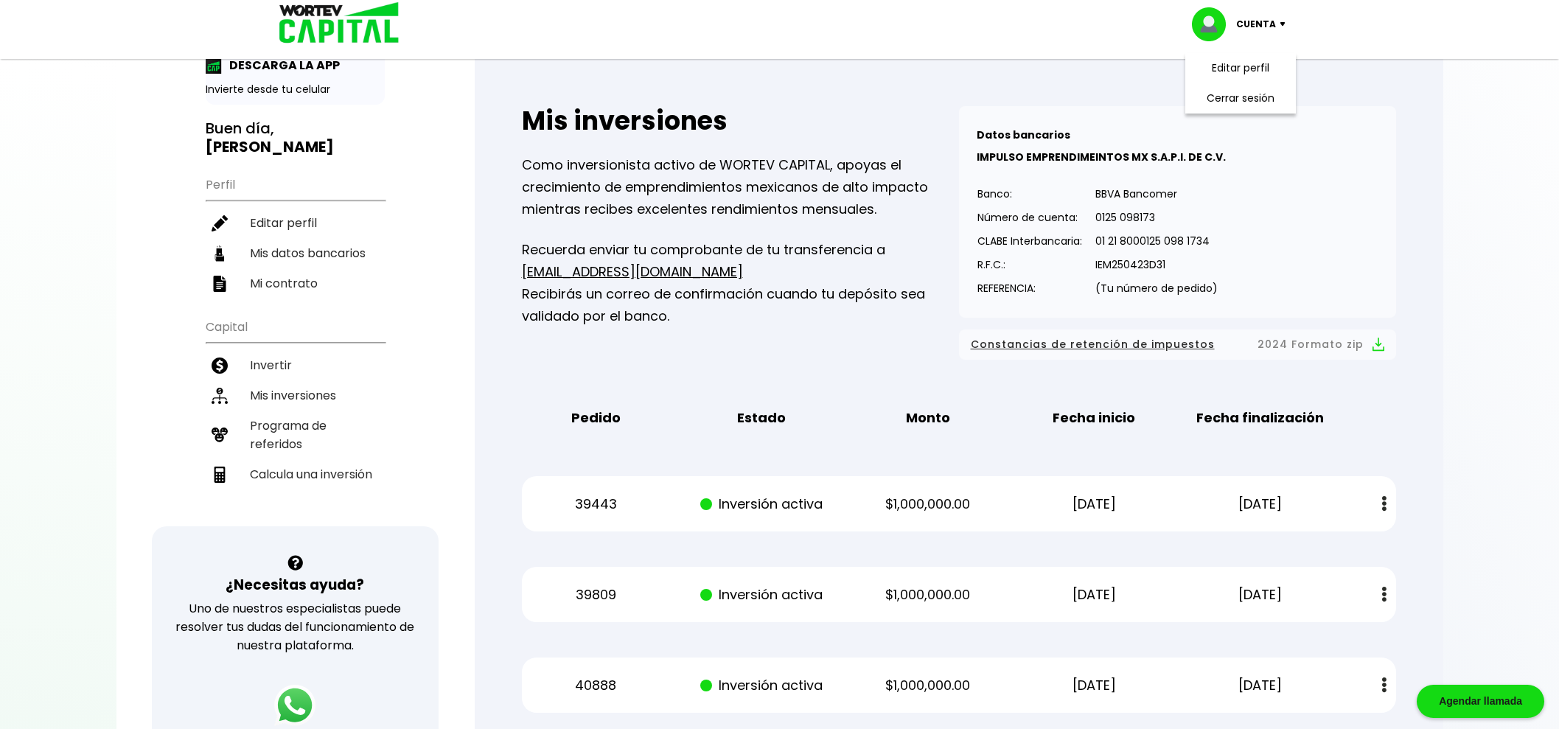
scroll to position [53, 0]
click at [1226, 315] on div "Datos bancarios VER MENOS IMPULSO EMPRENDIMEINTOS MX S.A.P.I. DE C.V. Banco: Nú…" at bounding box center [1177, 214] width 437 height 212
click at [270, 352] on li "Invertir" at bounding box center [295, 367] width 179 height 30
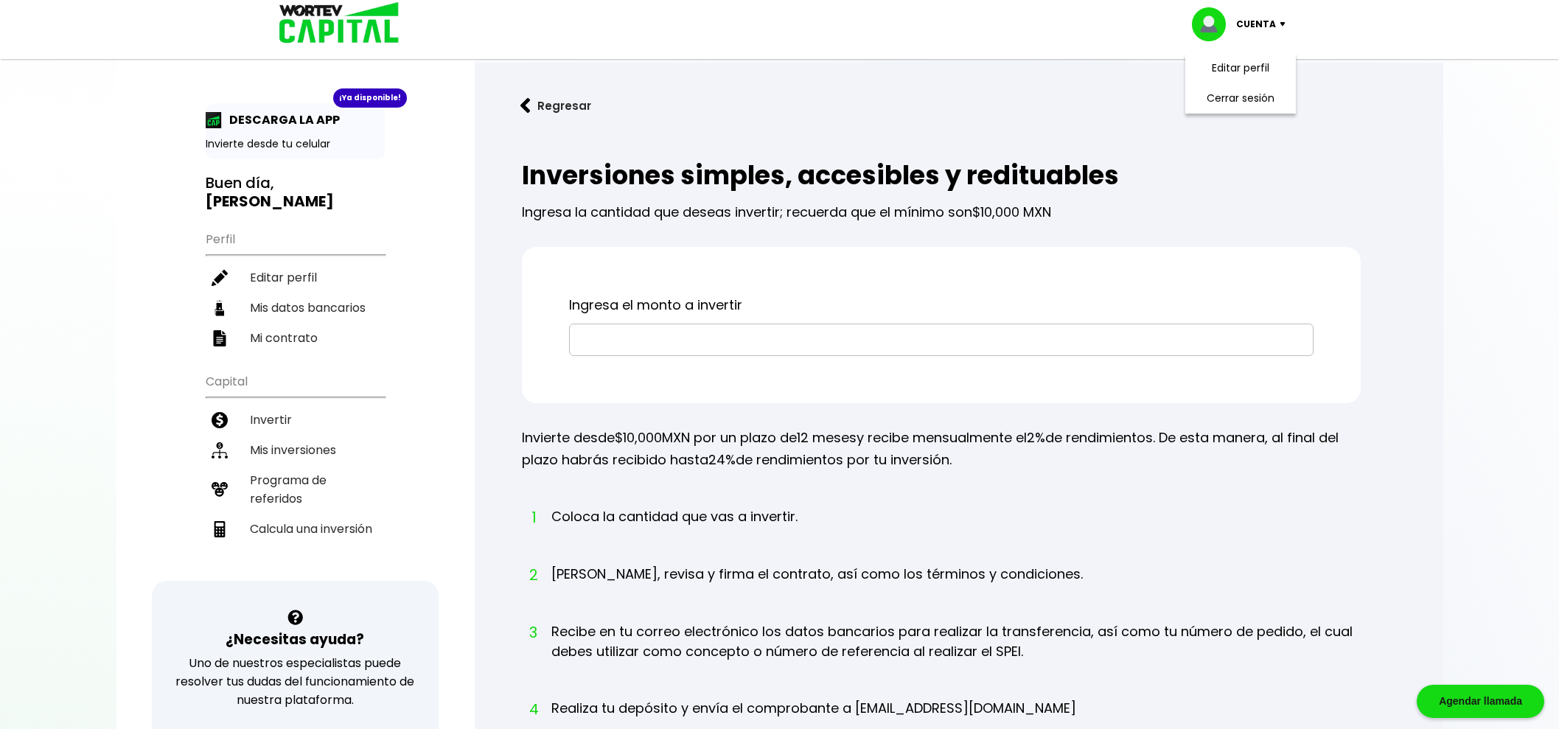
click at [623, 346] on input "text" at bounding box center [941, 339] width 731 height 31
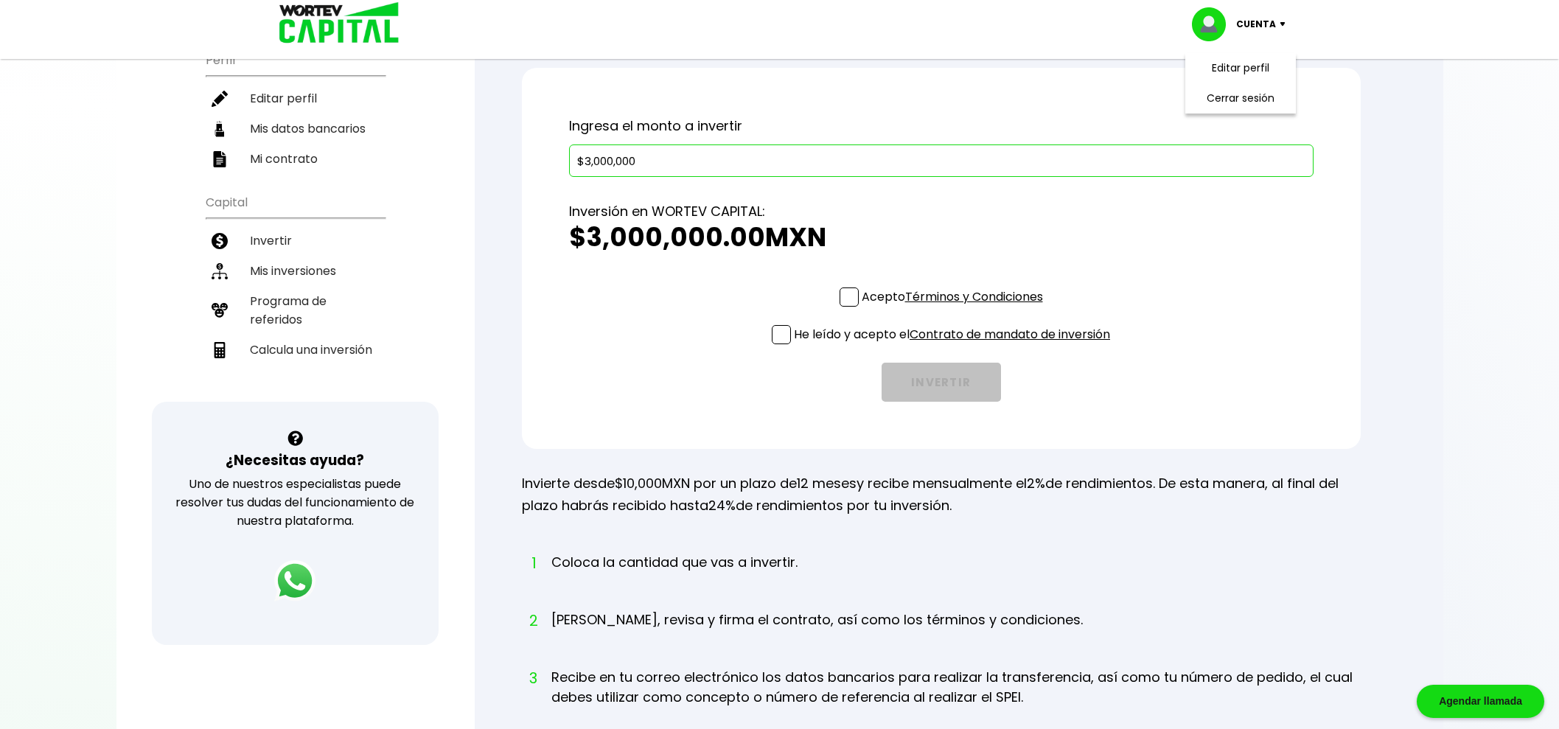
scroll to position [184, 0]
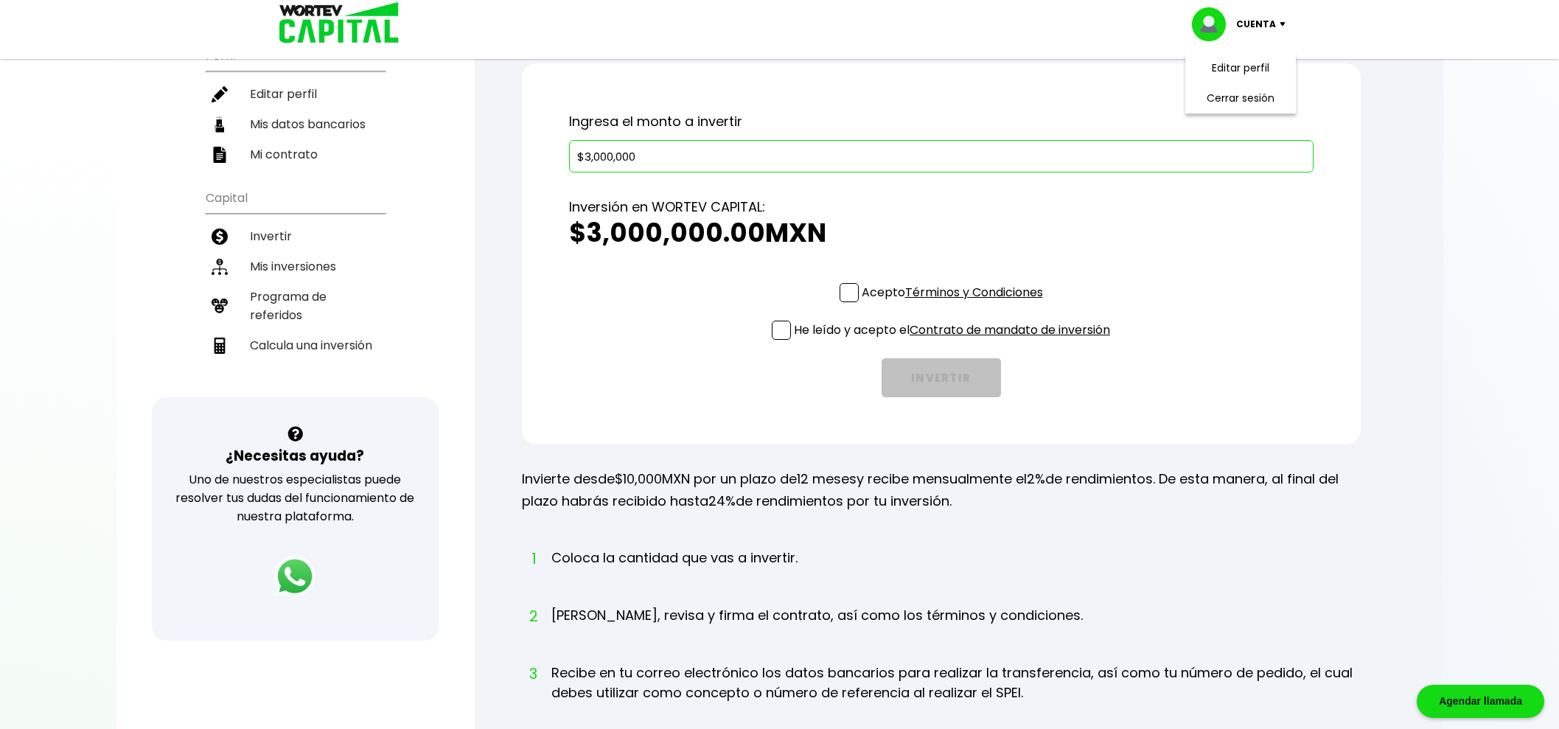
type input "$3,000,000"
click at [842, 291] on span at bounding box center [849, 292] width 19 height 19
click at [955, 304] on input "Acepto Términos y Condiciones" at bounding box center [955, 304] width 0 height 0
click at [785, 322] on span at bounding box center [781, 330] width 19 height 19
click at [955, 341] on input "He leído y acepto el Contrato de mandato de inversión" at bounding box center [955, 341] width 0 height 0
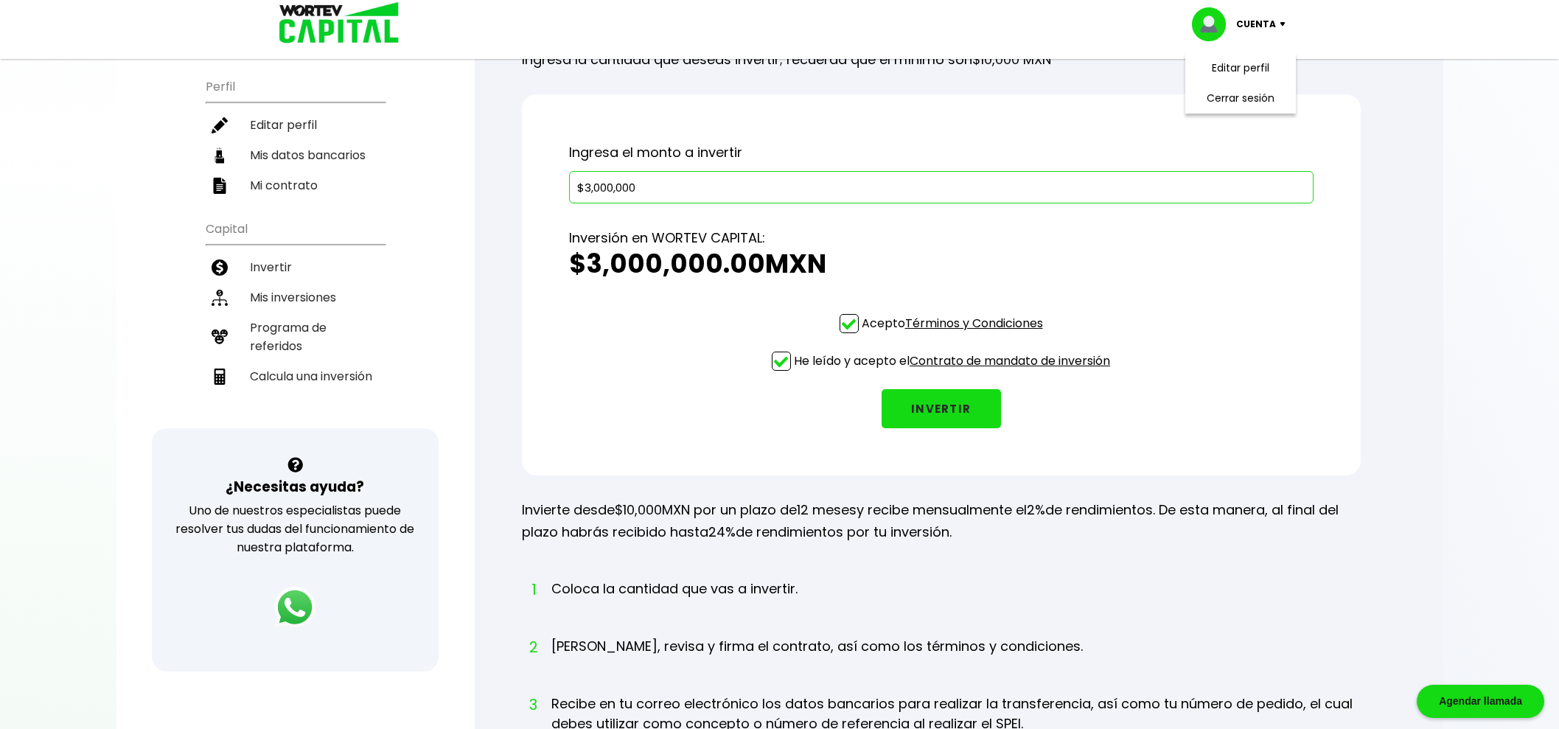
scroll to position [0, 0]
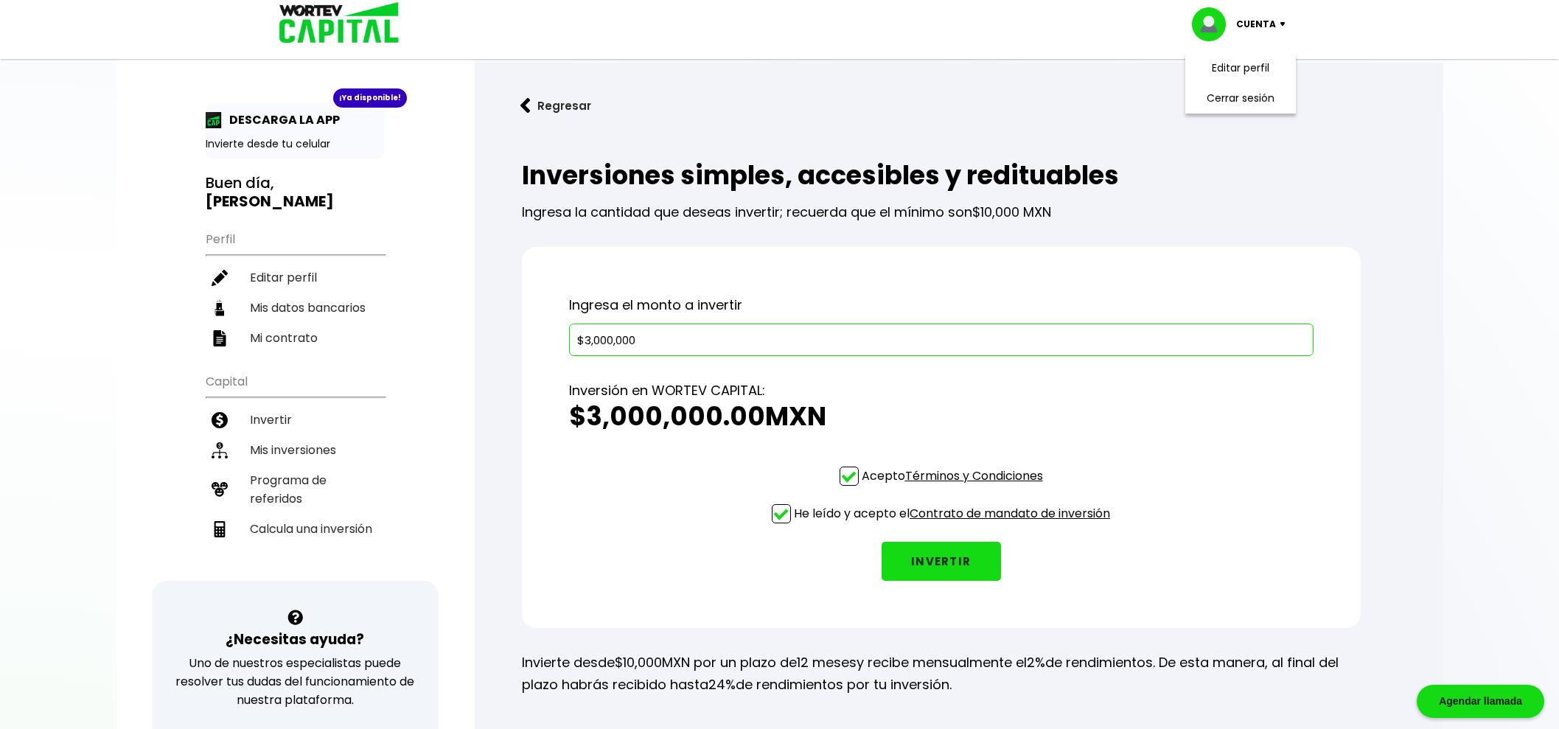
click at [944, 557] on button "INVERTIR" at bounding box center [941, 561] width 119 height 39
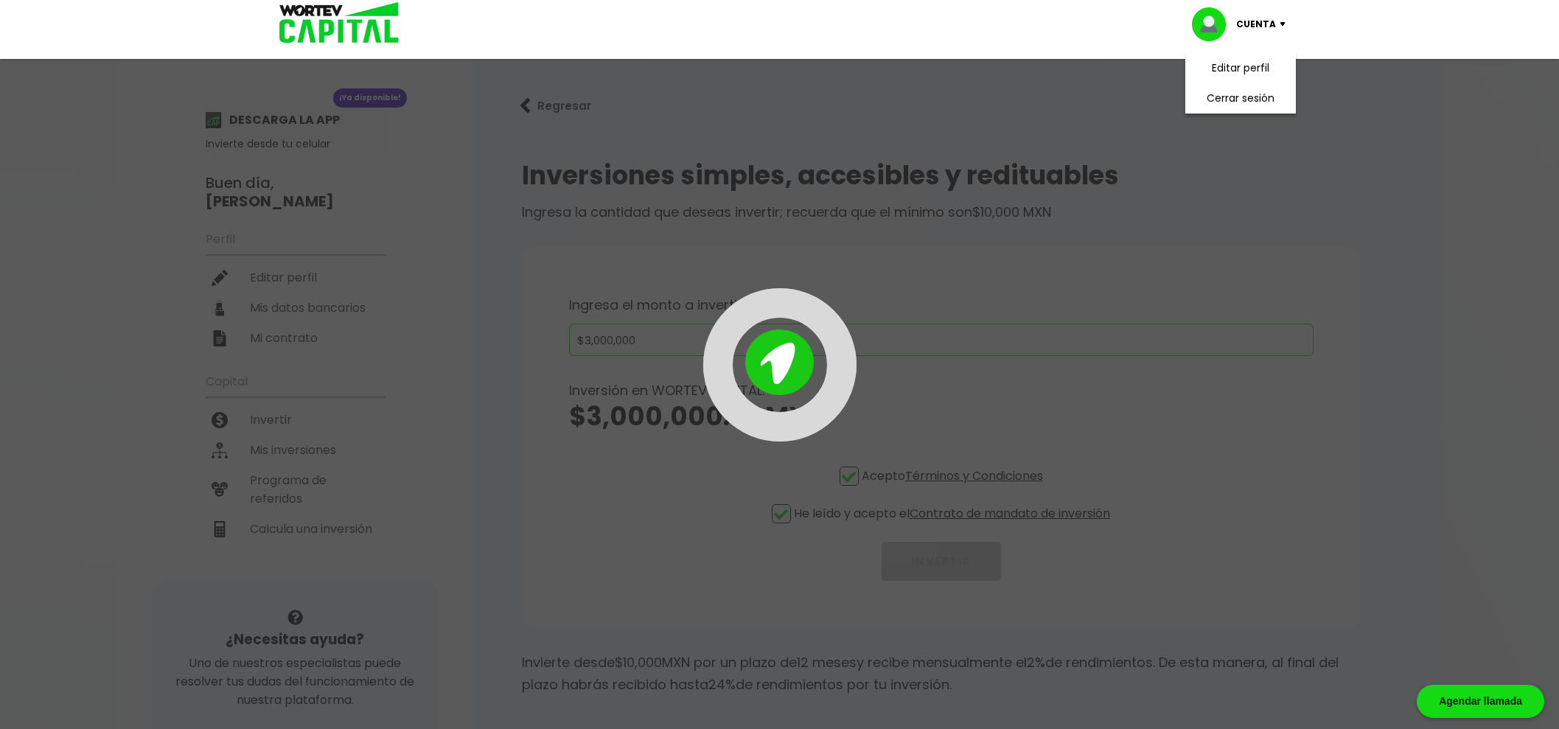
click at [1187, 220] on div at bounding box center [779, 364] width 1559 height 729
click at [1426, 230] on div at bounding box center [779, 364] width 1559 height 729
drag, startPoint x: 1274, startPoint y: 21, endPoint x: 1286, endPoint y: 23, distance: 12.0
click at [1277, 23] on div "Cuenta" at bounding box center [1244, 24] width 104 height 34
